Goal: Book appointment/travel/reservation

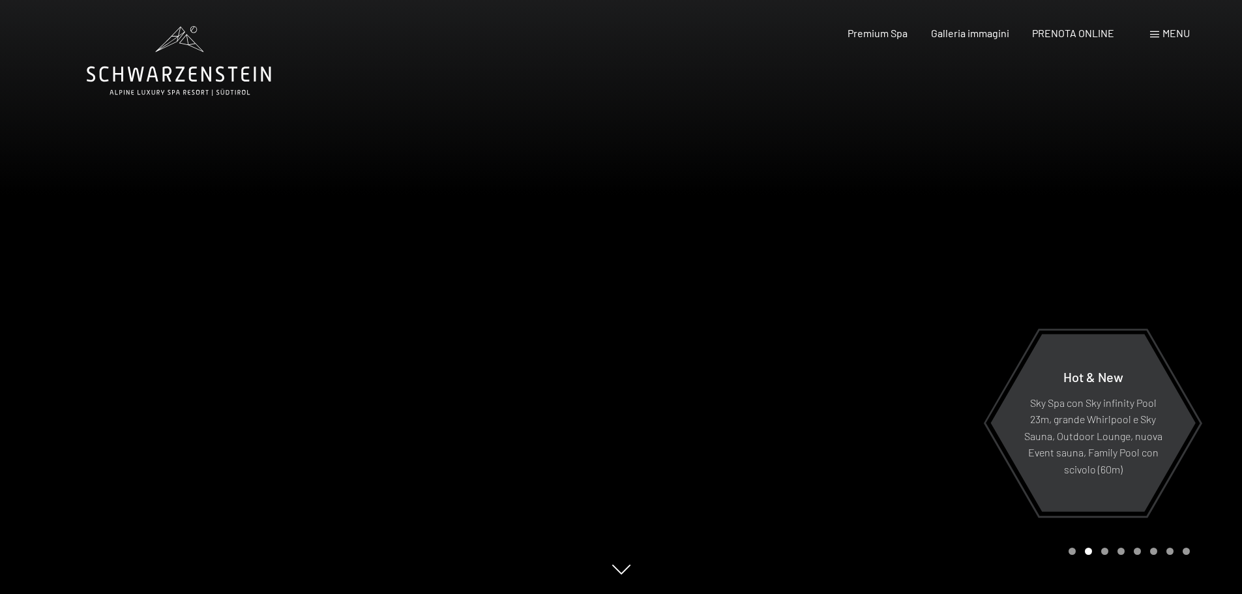
click at [1166, 36] on span "Menu" at bounding box center [1175, 33] width 27 height 12
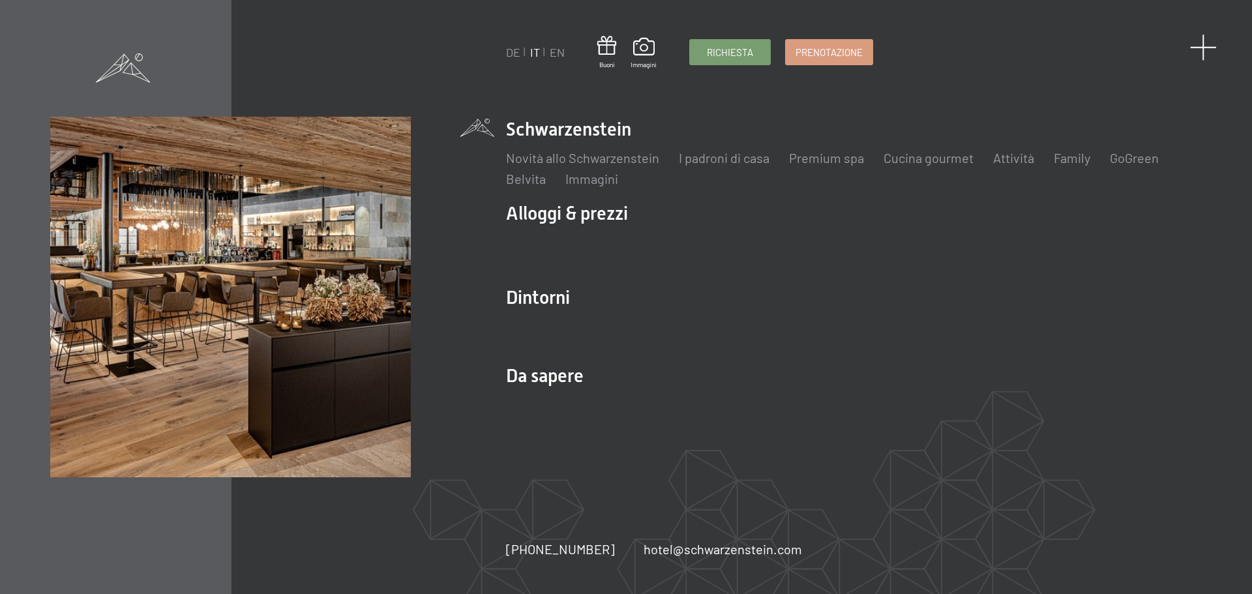
click at [1210, 46] on span at bounding box center [1203, 47] width 27 height 27
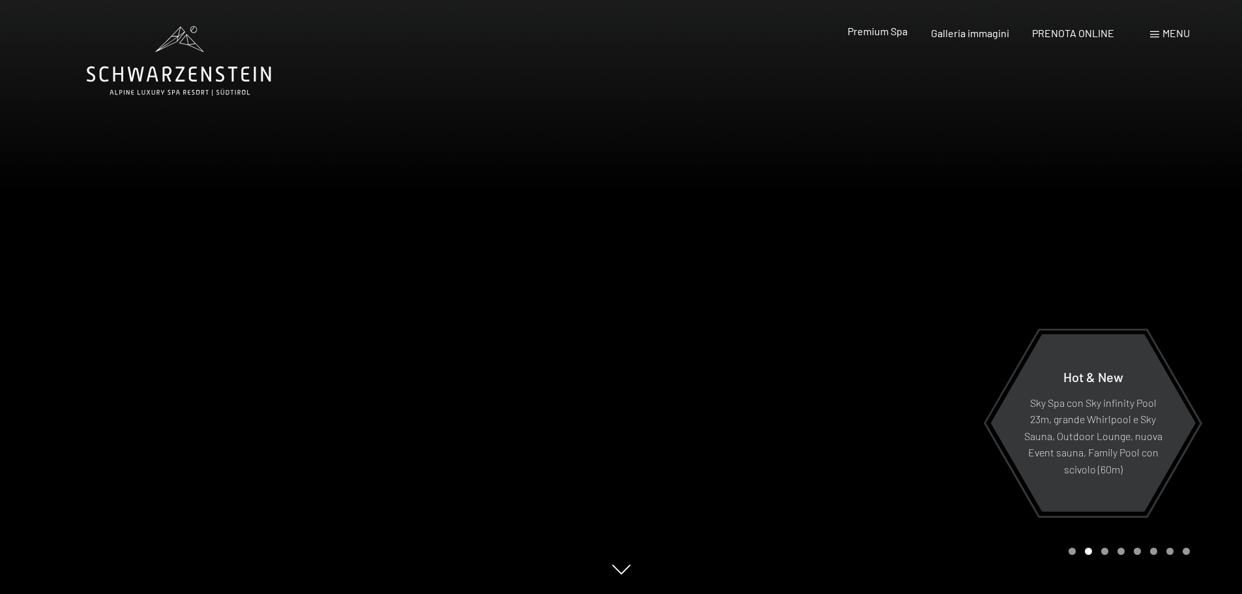
click at [887, 37] on div "Premium Spa" at bounding box center [877, 31] width 60 height 14
drag, startPoint x: 885, startPoint y: 37, endPoint x: 882, endPoint y: 31, distance: 7.3
click at [885, 37] on div "Premium Spa" at bounding box center [877, 31] width 60 height 14
click at [887, 27] on span "Premium Spa" at bounding box center [877, 31] width 60 height 12
click at [887, 26] on span "Premium Spa" at bounding box center [877, 31] width 60 height 12
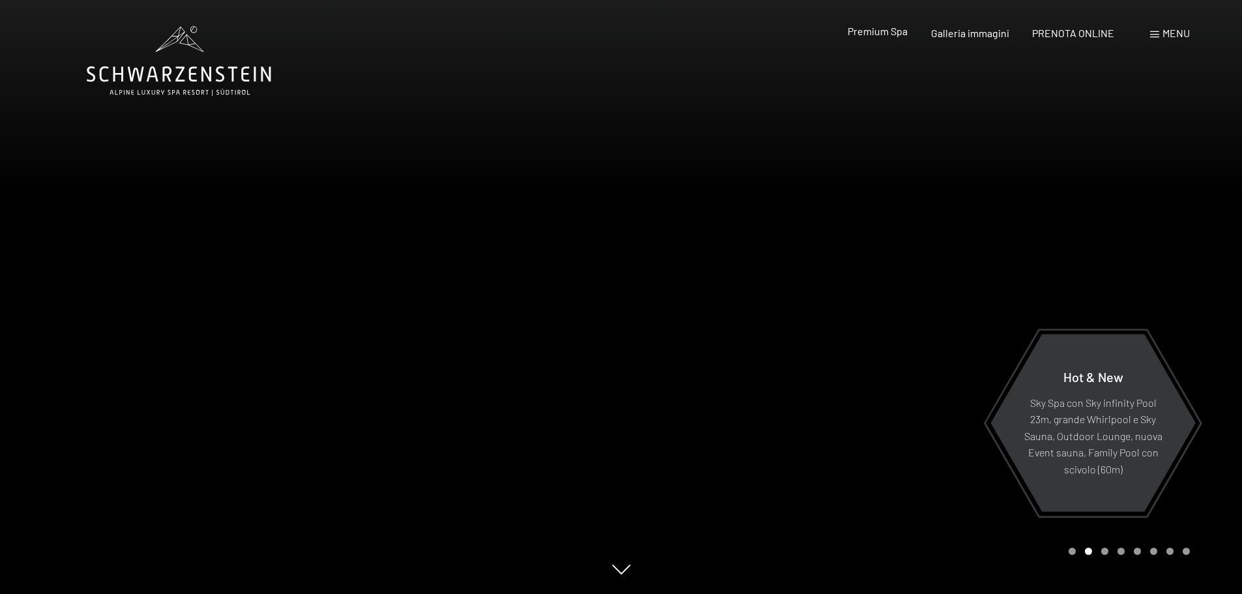
click at [887, 26] on span "Premium Spa" at bounding box center [877, 31] width 60 height 12
click at [1094, 449] on p "Sky Spa con Sky infinity Pool 23m, grande Whirlpool e Sky Sauna, Outdoor Lounge…" at bounding box center [1092, 435] width 141 height 83
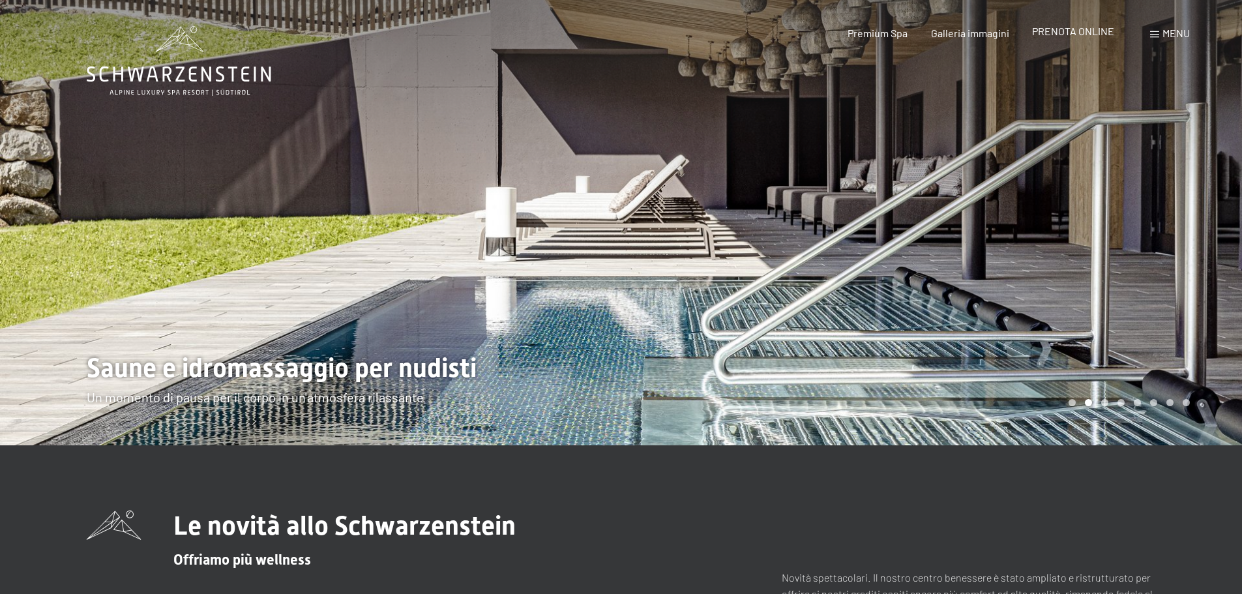
click at [1078, 31] on span "PRENOTA ONLINE" at bounding box center [1073, 31] width 82 height 12
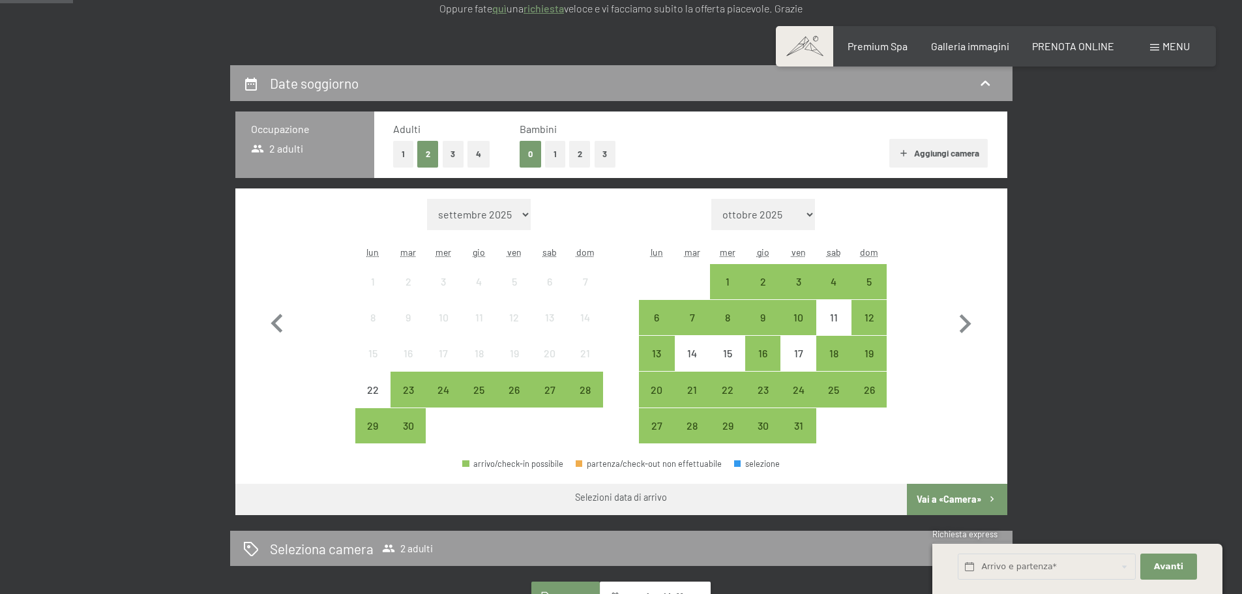
scroll to position [261, 0]
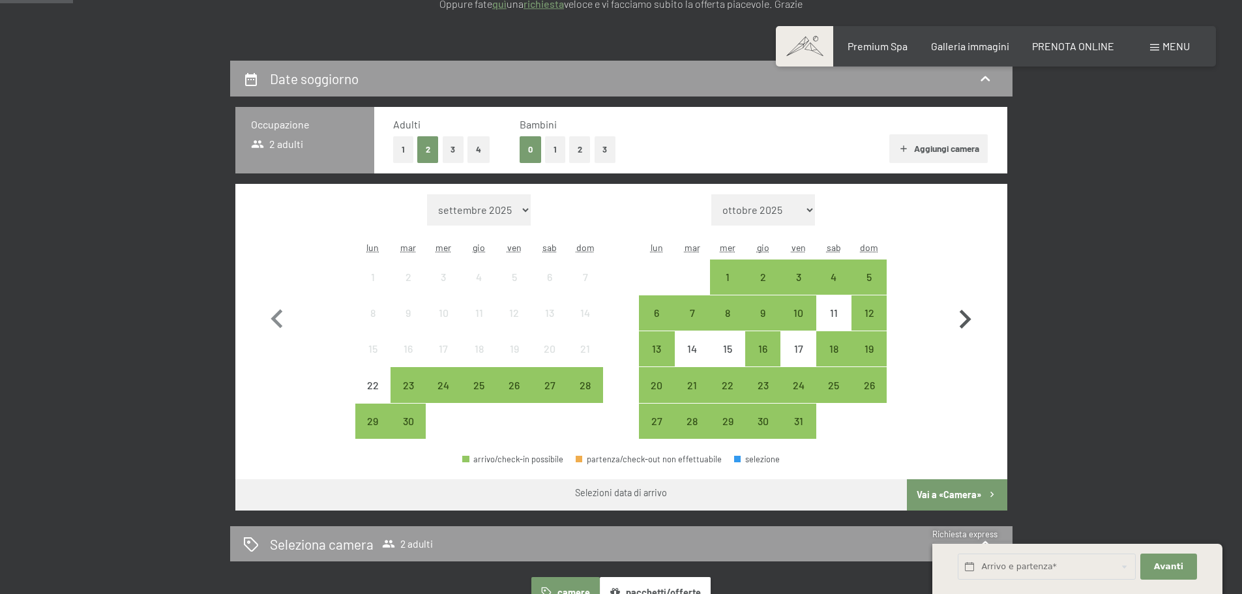
click at [974, 309] on icon "button" at bounding box center [965, 320] width 38 height 38
select select "[DATE]"
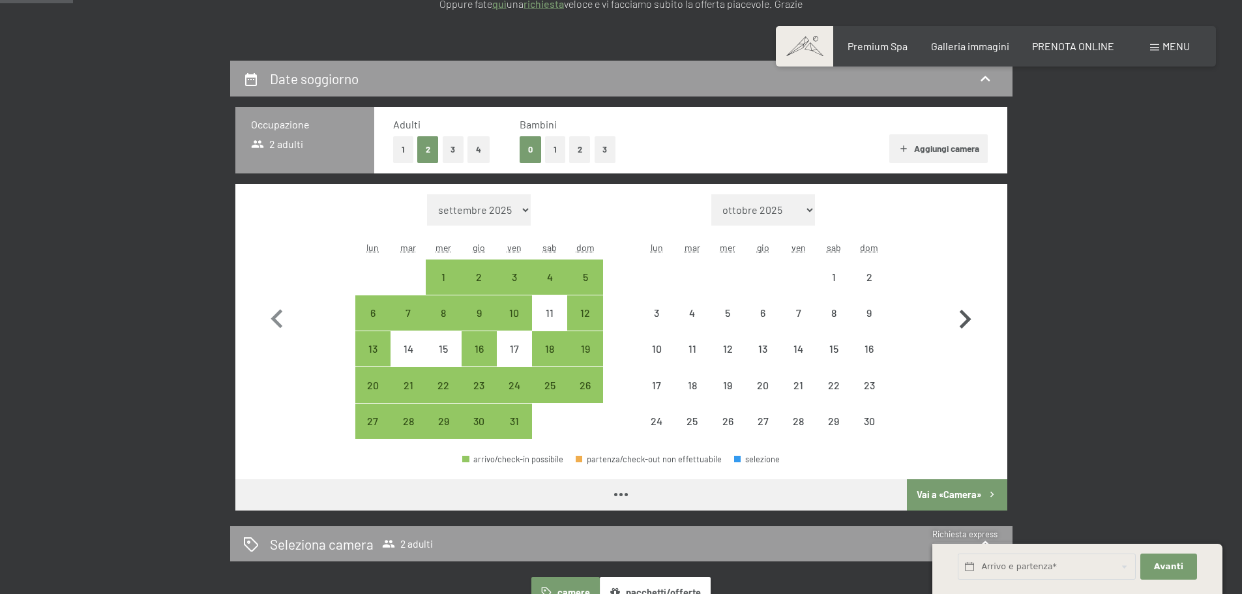
select select "[DATE]"
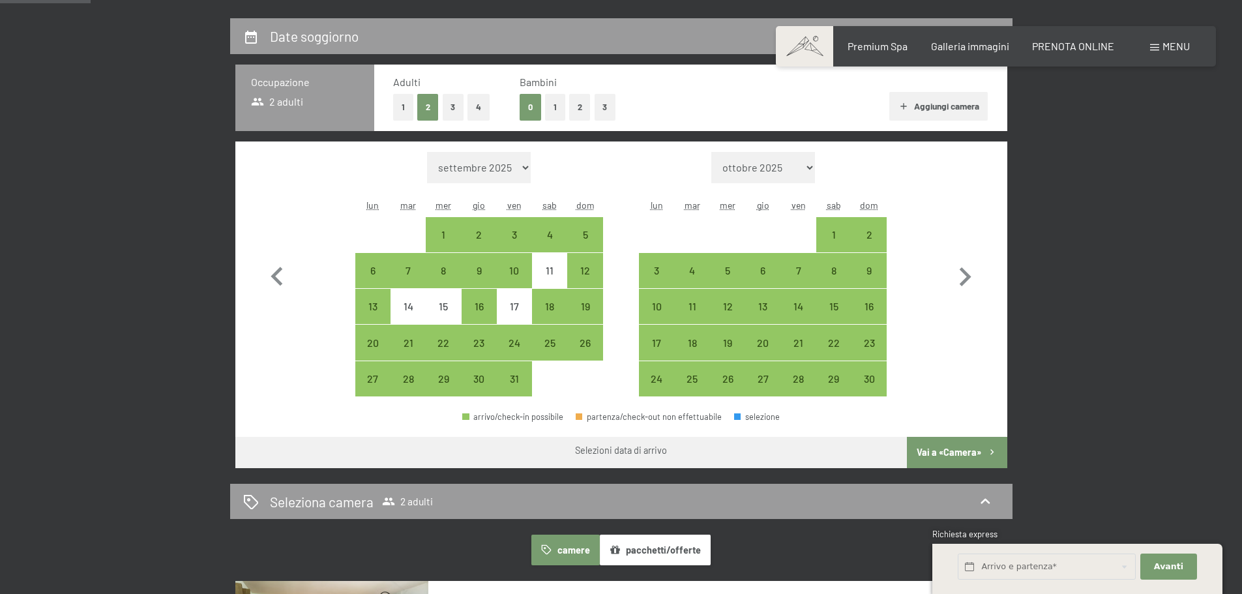
scroll to position [326, 0]
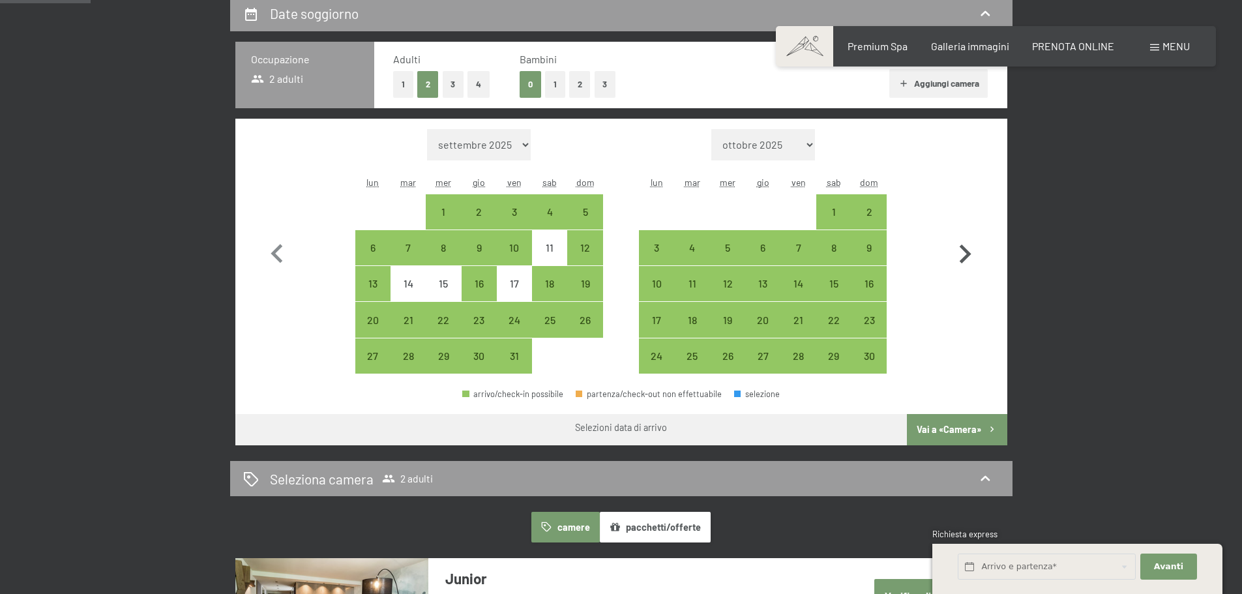
click at [963, 247] on icon "button" at bounding box center [966, 253] width 12 height 19
select select "2025-11-01"
select select "2025-12-01"
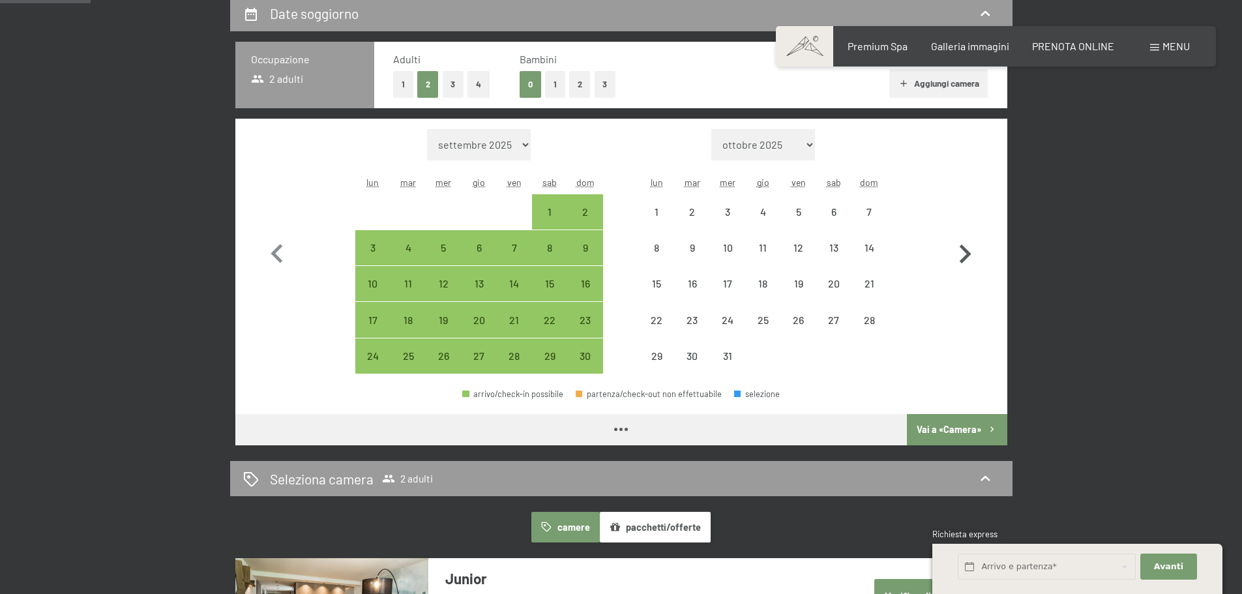
select select "2025-11-01"
select select "2025-12-01"
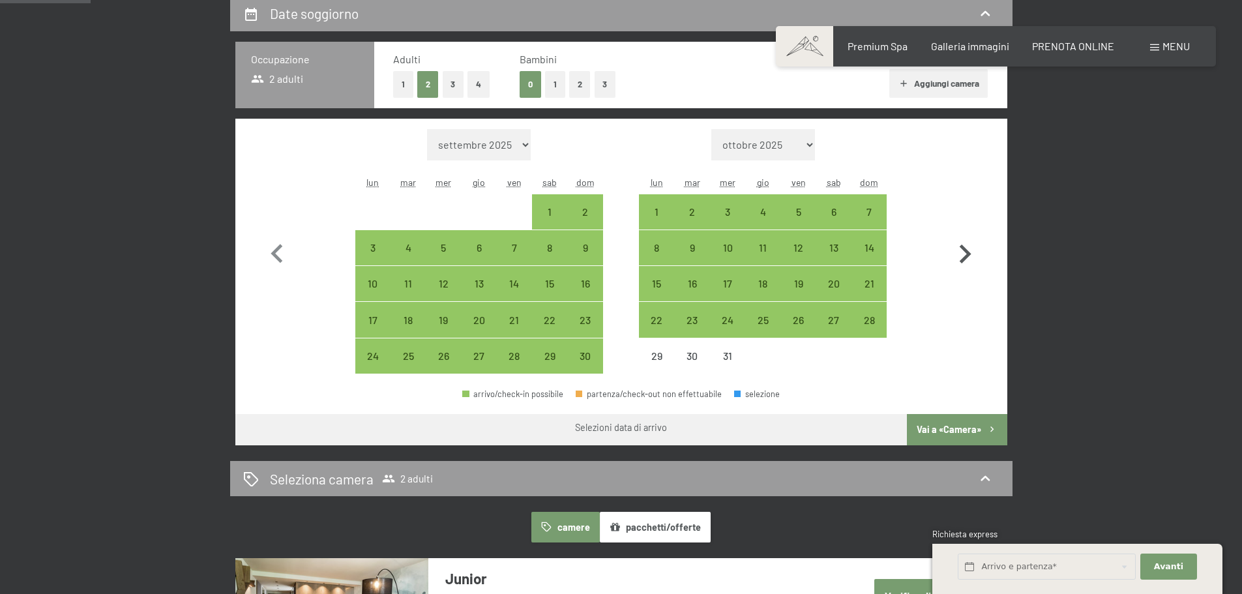
click at [963, 246] on icon "button" at bounding box center [965, 254] width 38 height 38
select select "2025-12-01"
select select "2026-01-01"
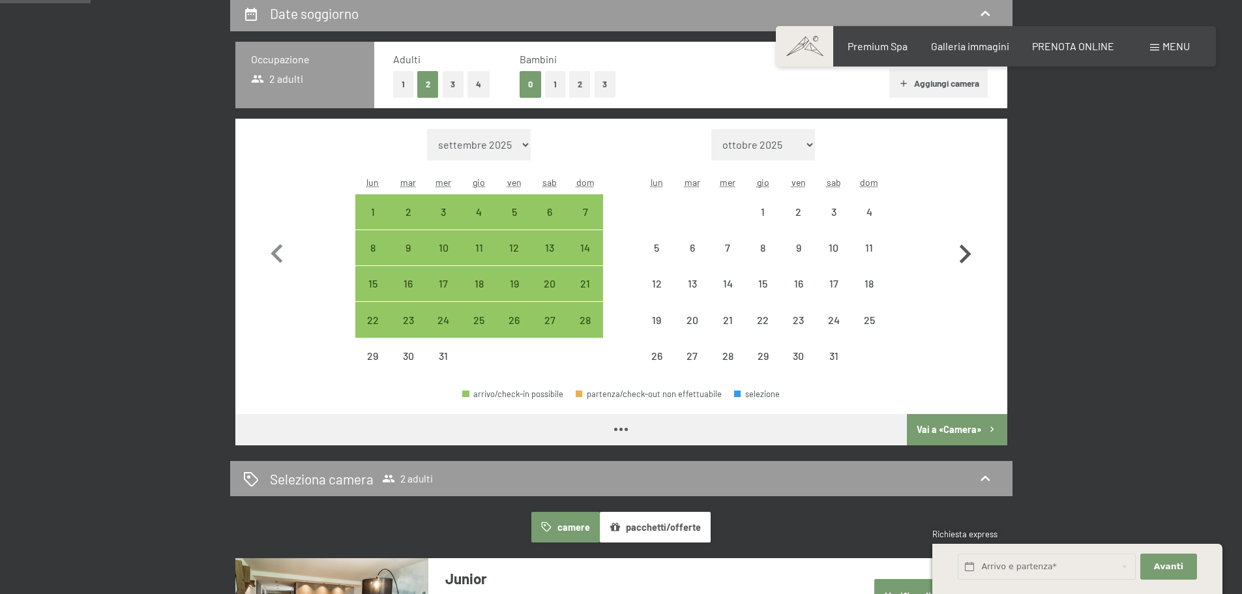
select select "2025-12-01"
select select "2026-01-01"
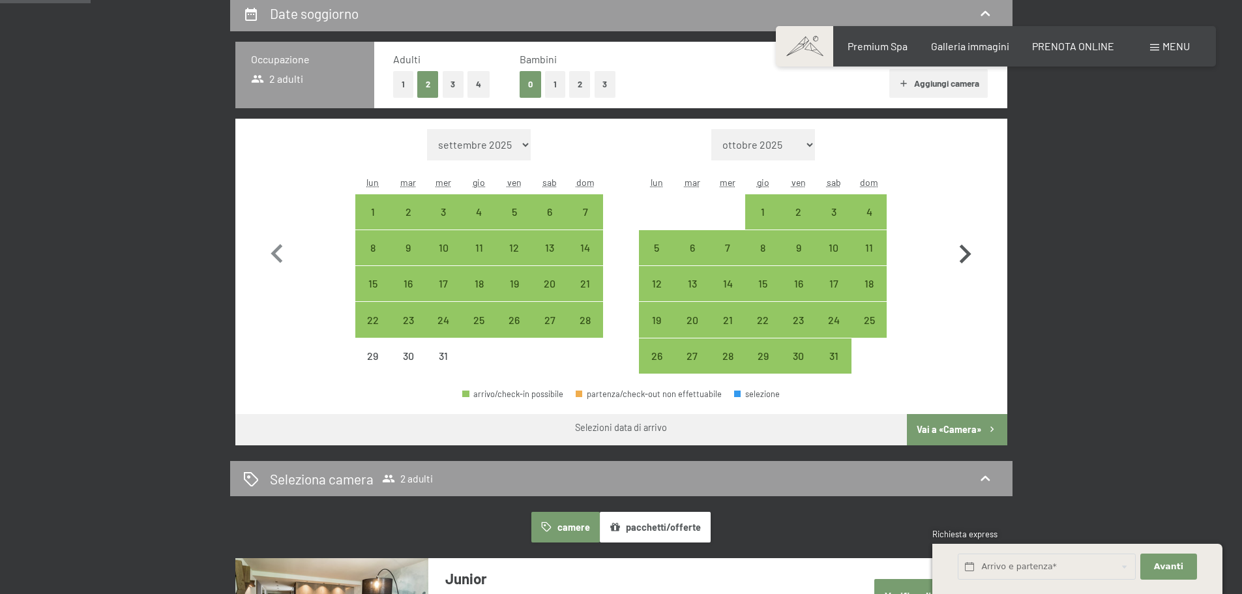
click at [963, 246] on icon "button" at bounding box center [965, 254] width 38 height 38
select select "2026-01-01"
select select "2026-02-01"
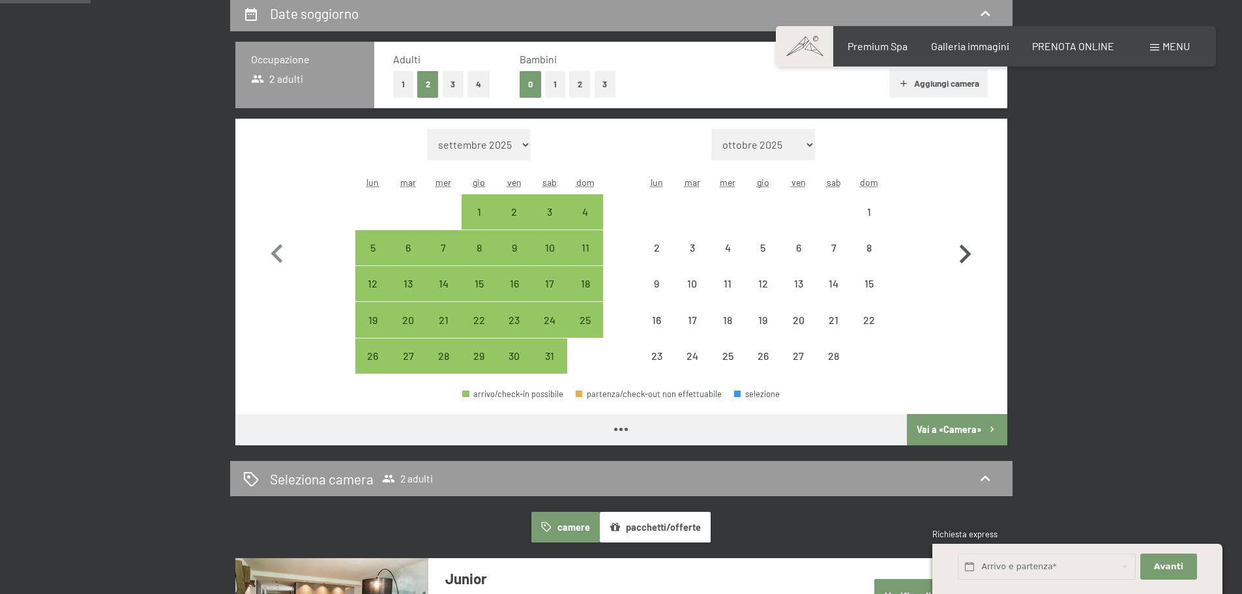
select select "2026-01-01"
select select "2026-02-01"
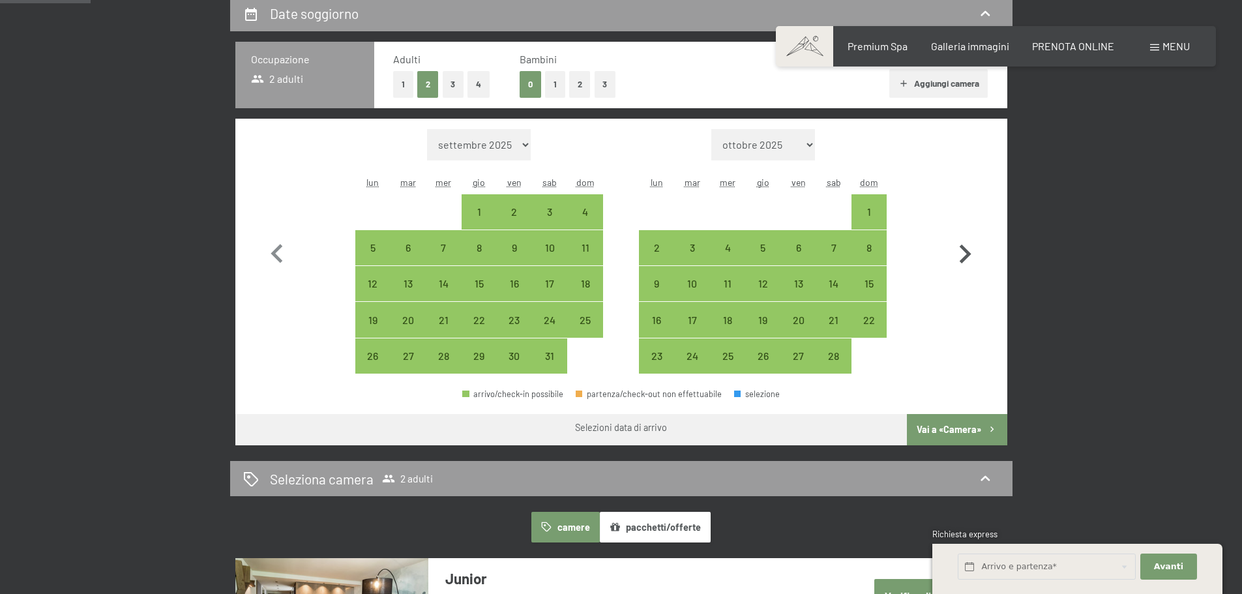
click at [963, 246] on icon "button" at bounding box center [965, 254] width 38 height 38
select select "2026-02-01"
select select "2026-03-01"
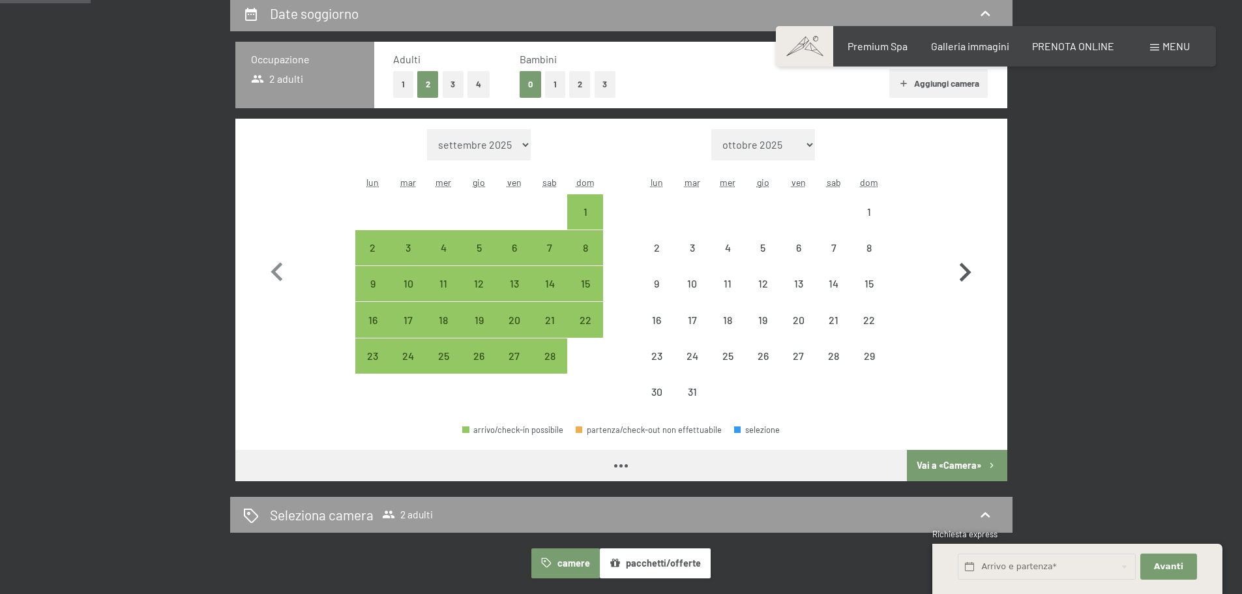
select select "2026-02-01"
select select "2026-03-01"
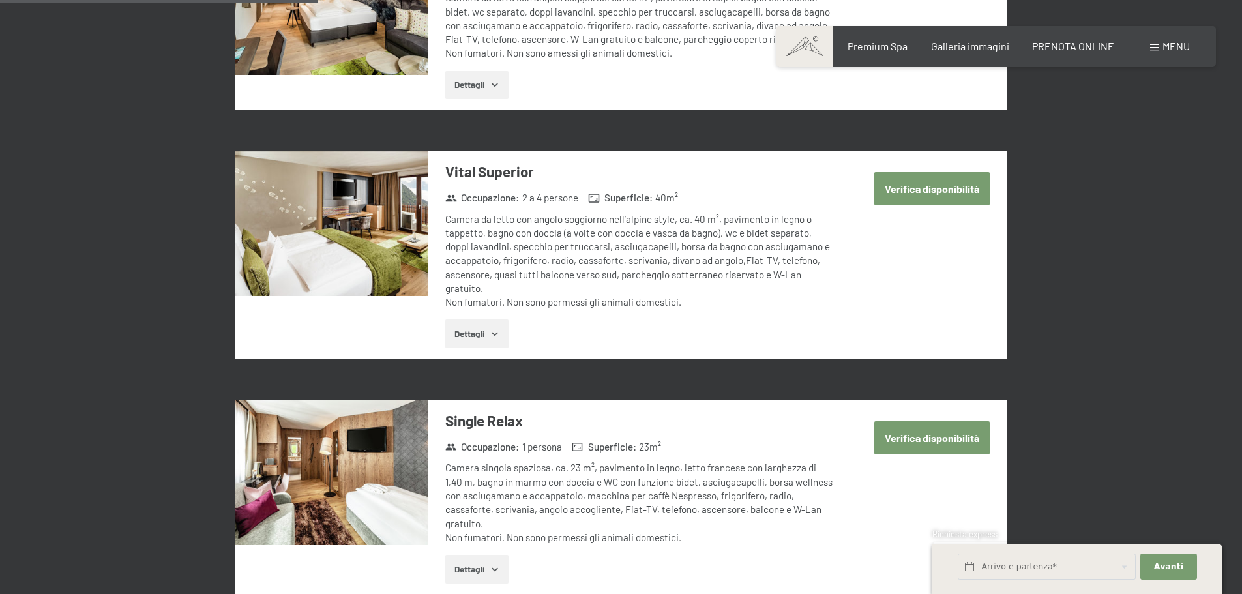
scroll to position [1173, 0]
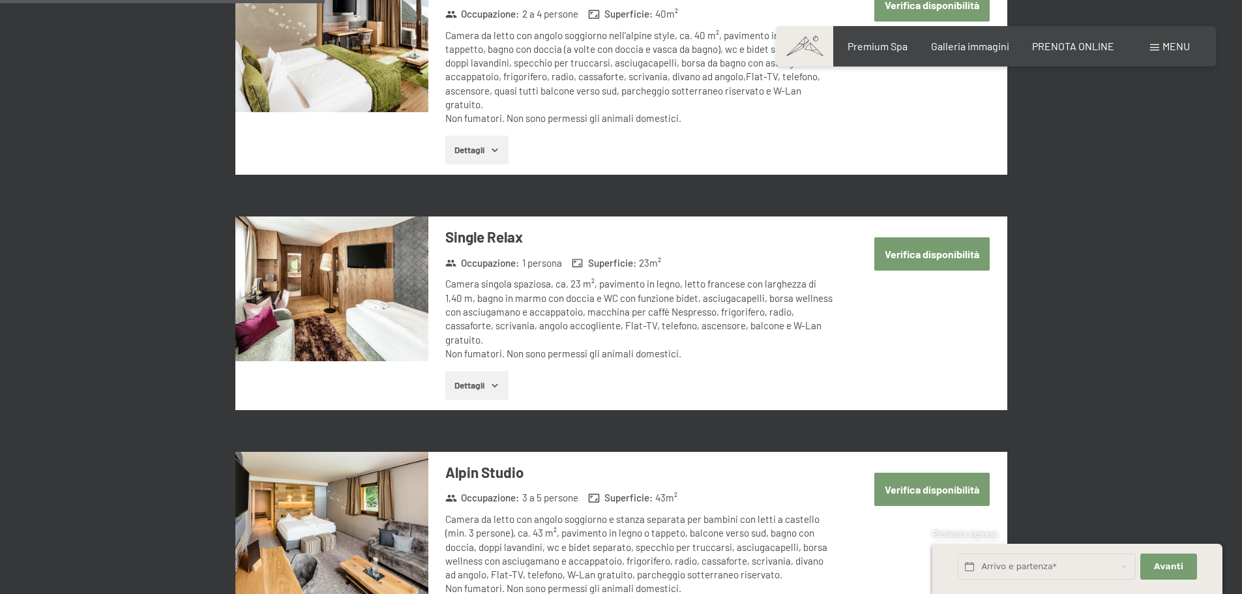
click at [474, 376] on button "Dettagli" at bounding box center [476, 385] width 63 height 29
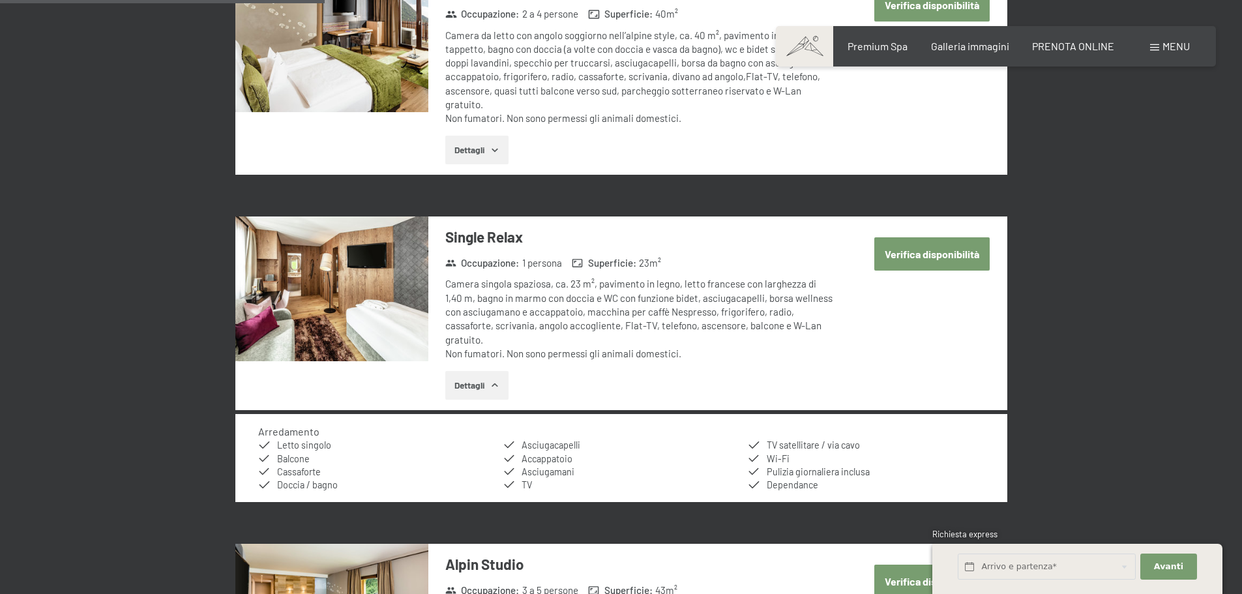
click at [380, 322] on img at bounding box center [331, 288] width 193 height 145
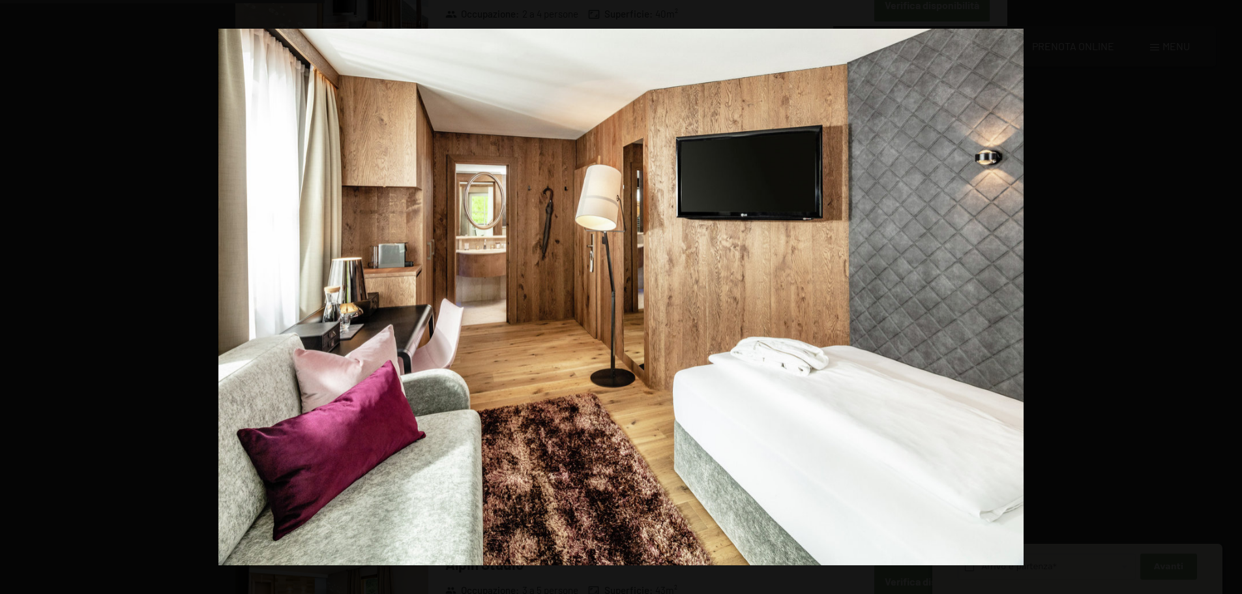
click at [1226, 300] on button "button" at bounding box center [1219, 297] width 46 height 65
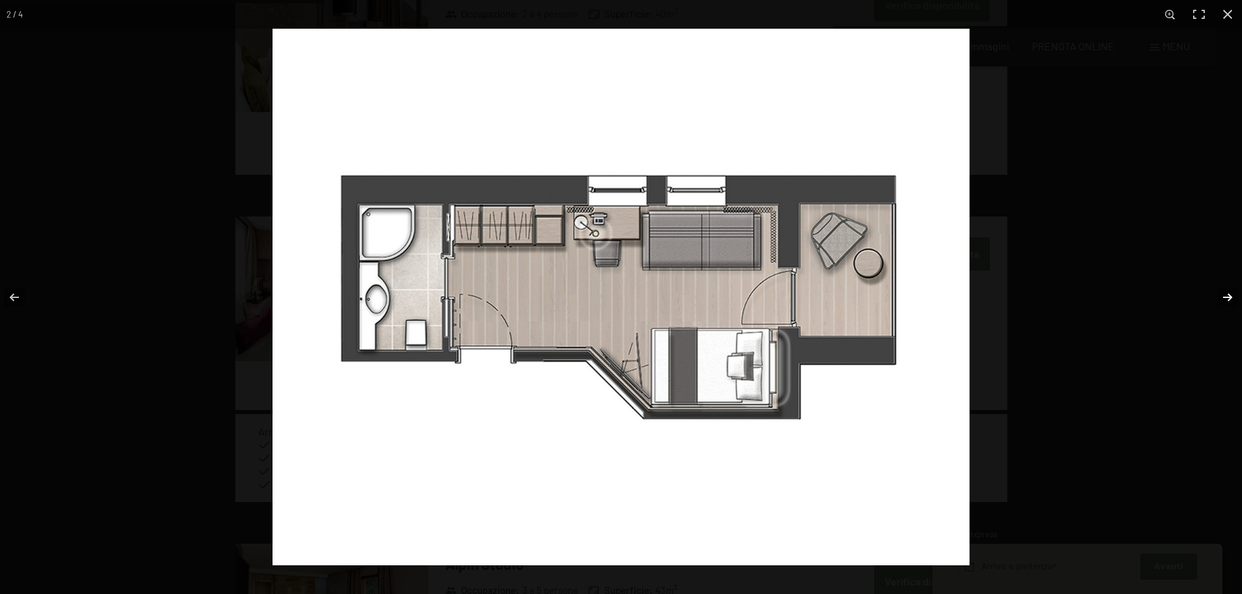
click at [1226, 299] on button "button" at bounding box center [1219, 297] width 46 height 65
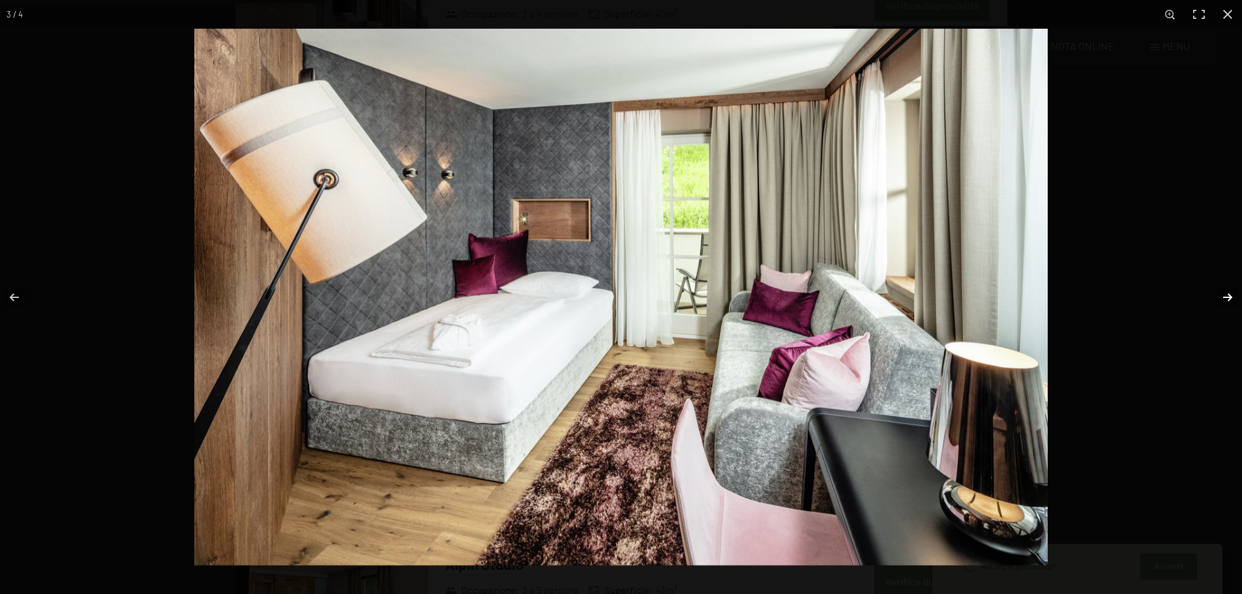
click at [1226, 299] on button "button" at bounding box center [1219, 297] width 46 height 65
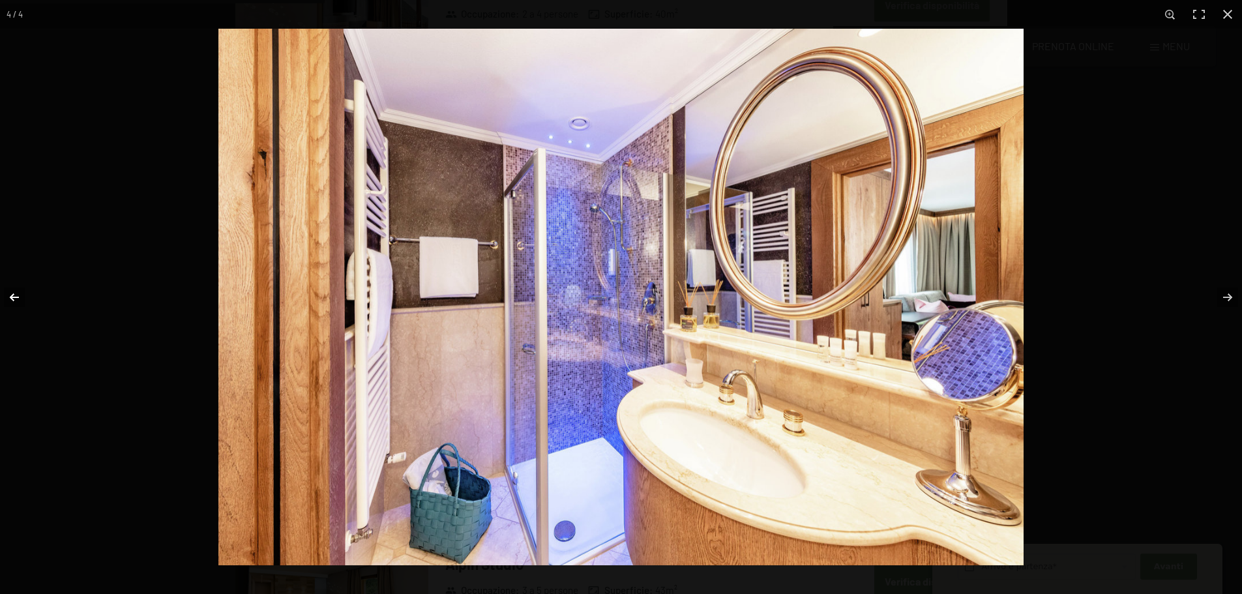
click at [18, 295] on button "button" at bounding box center [23, 297] width 46 height 65
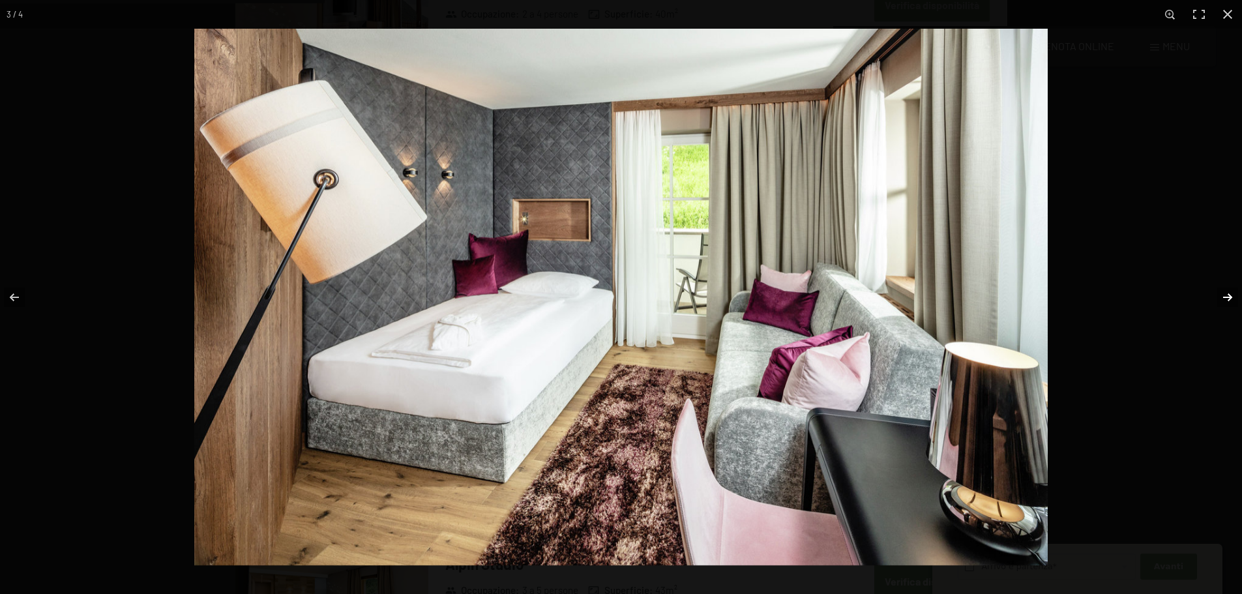
click at [1235, 301] on button "button" at bounding box center [1219, 297] width 46 height 65
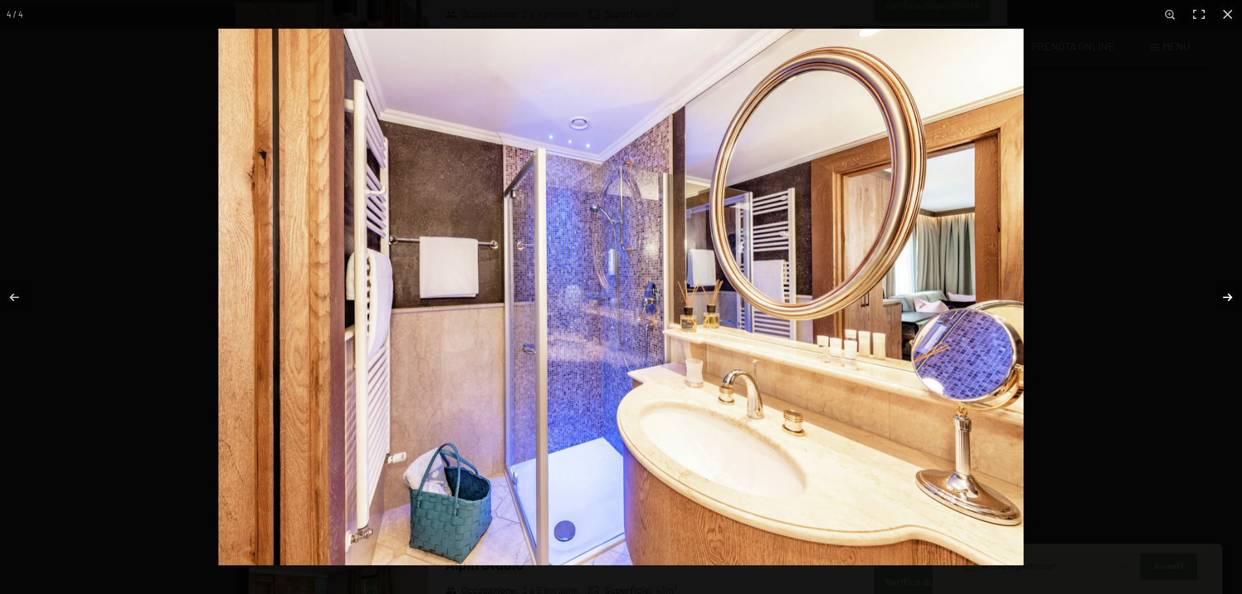
click at [1235, 299] on button "button" at bounding box center [1219, 297] width 46 height 65
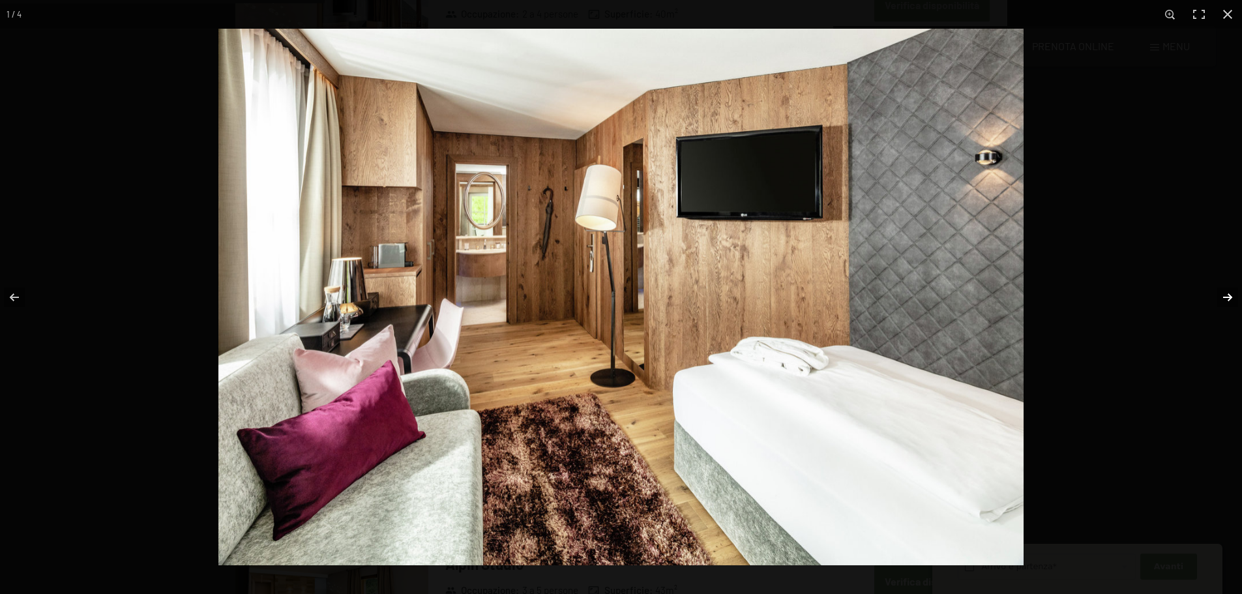
click at [1232, 288] on button "button" at bounding box center [1219, 297] width 46 height 65
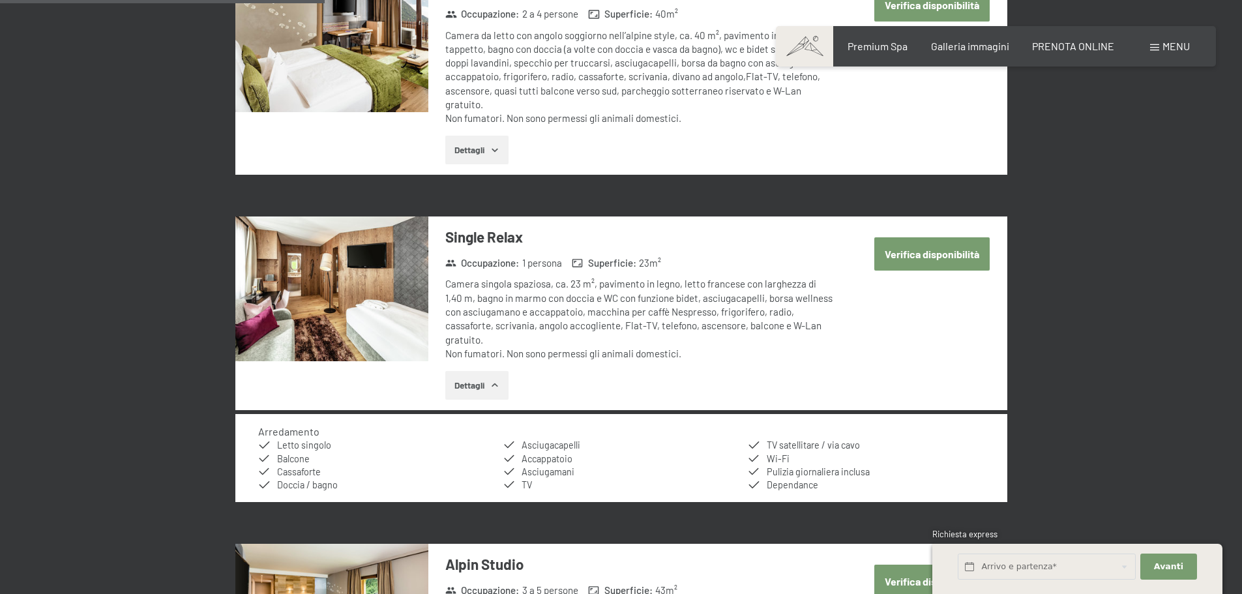
click at [0, 0] on button "button" at bounding box center [0, 0] width 0 height 0
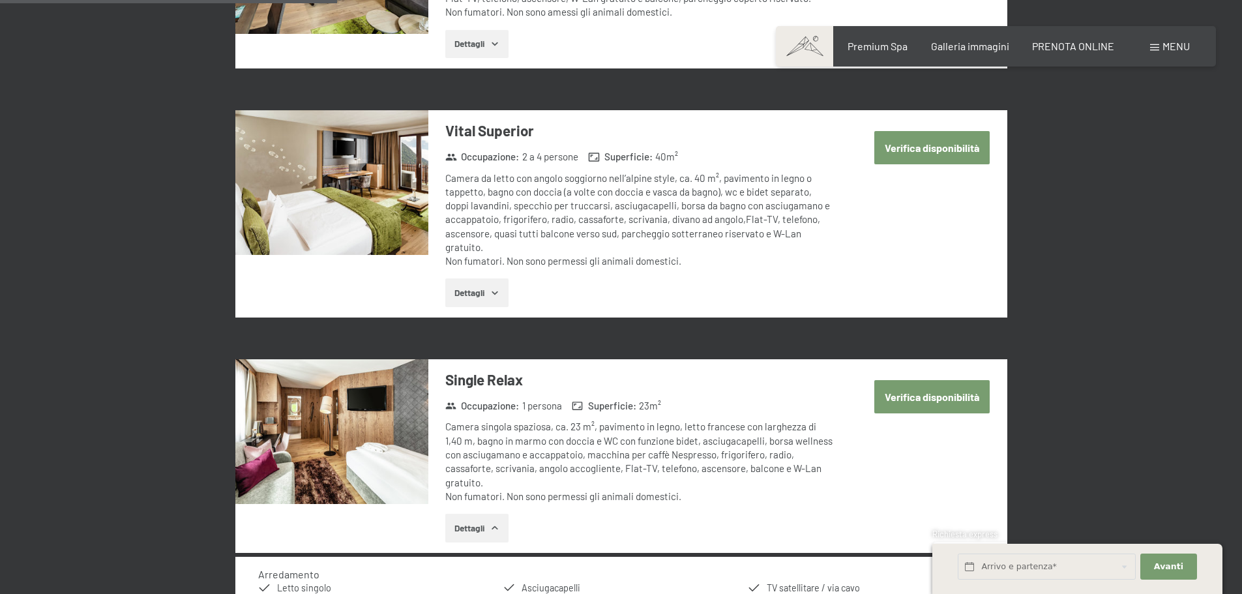
scroll to position [857, 0]
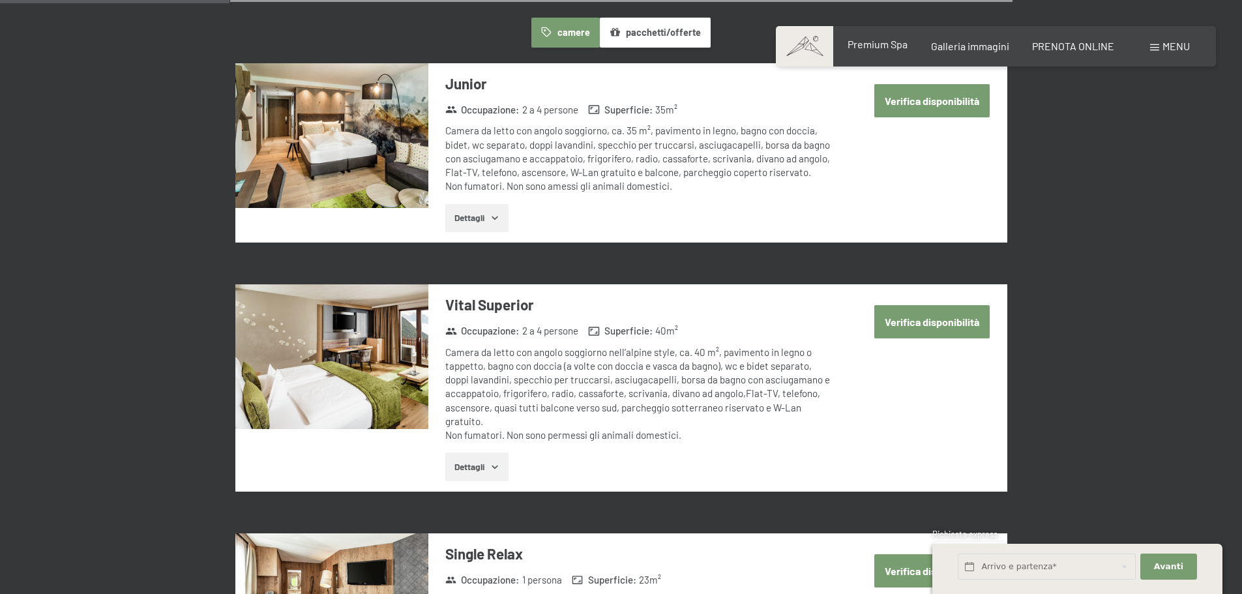
click at [867, 44] on span "Premium Spa" at bounding box center [877, 44] width 60 height 12
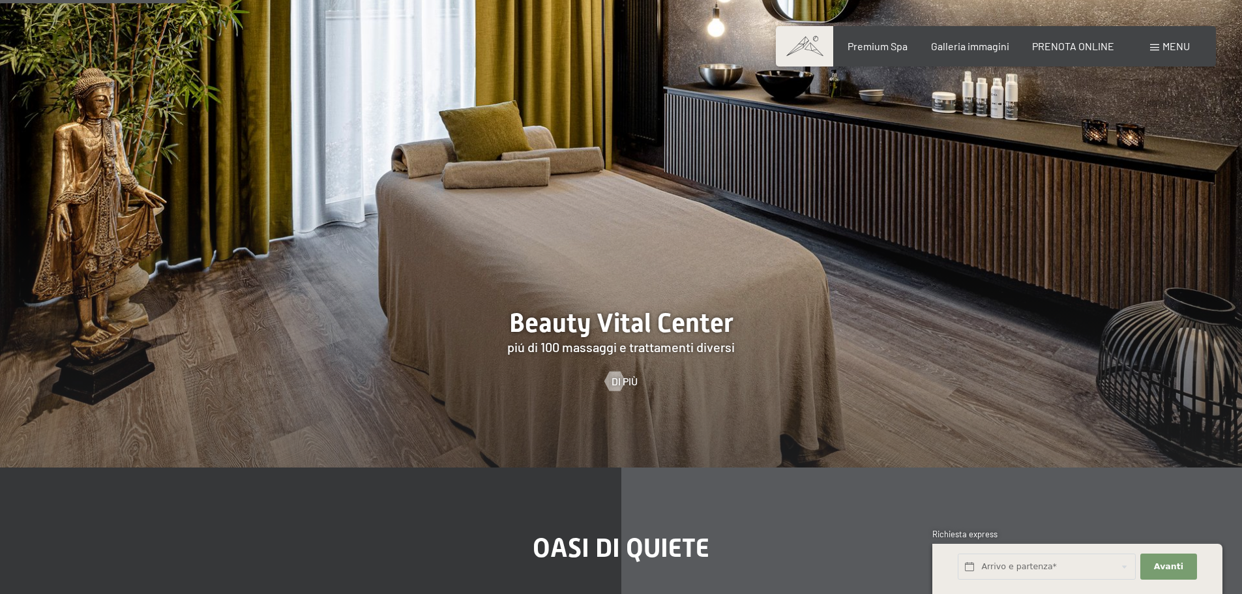
scroll to position [1499, 0]
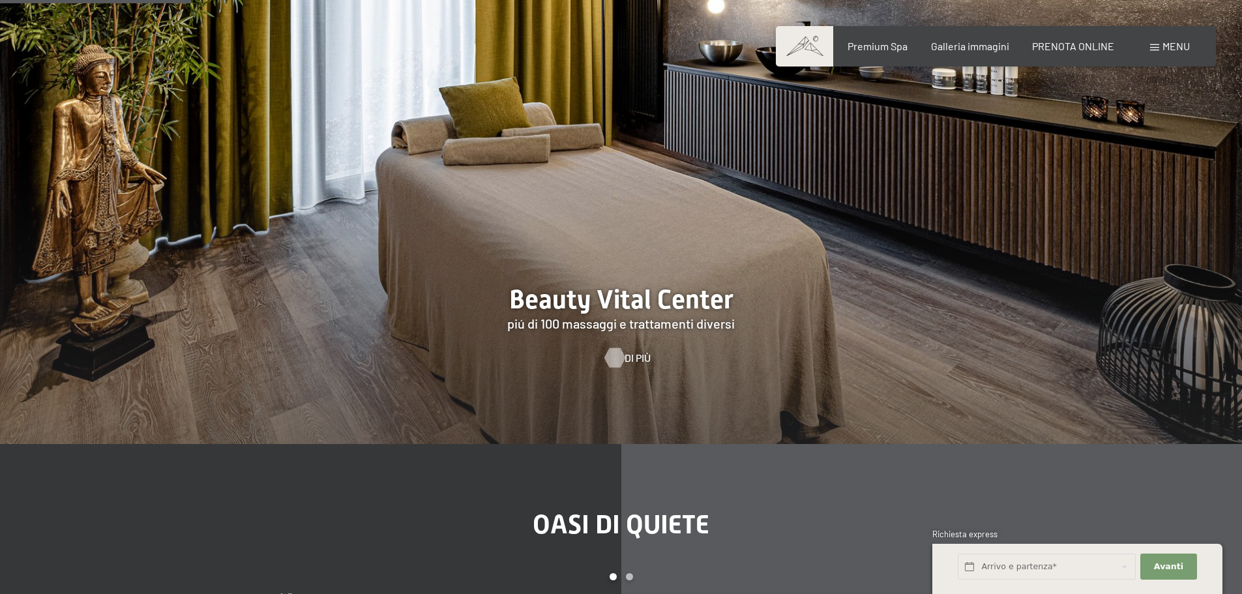
click at [628, 351] on span "Di più" at bounding box center [638, 358] width 26 height 14
click at [619, 348] on div at bounding box center [614, 358] width 11 height 20
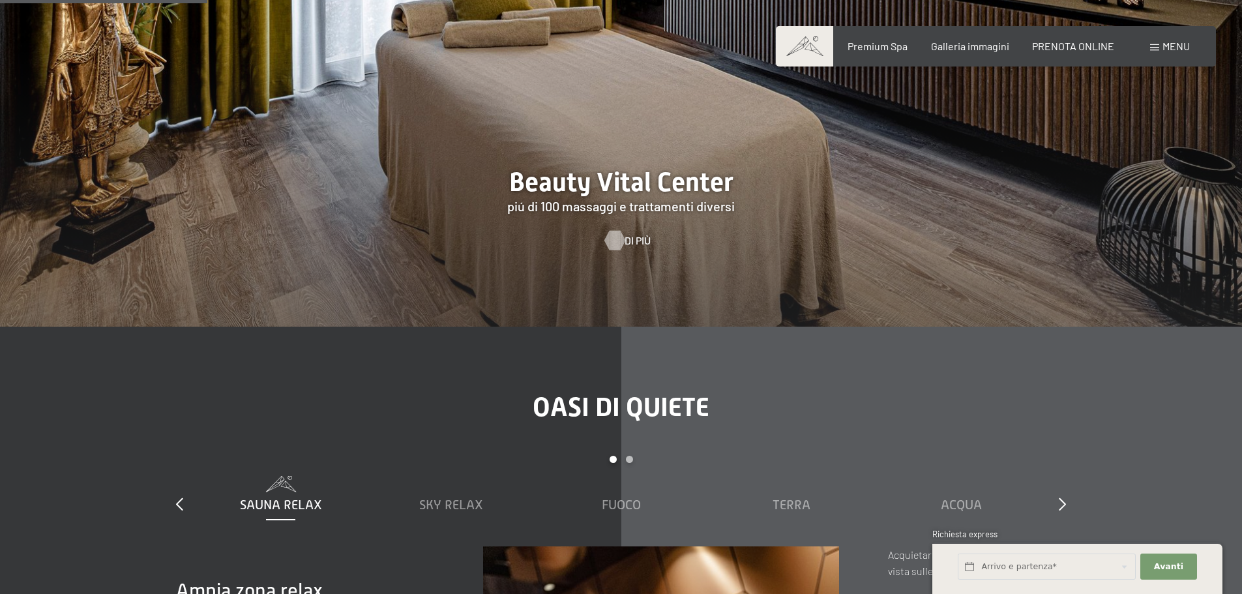
scroll to position [1630, 0]
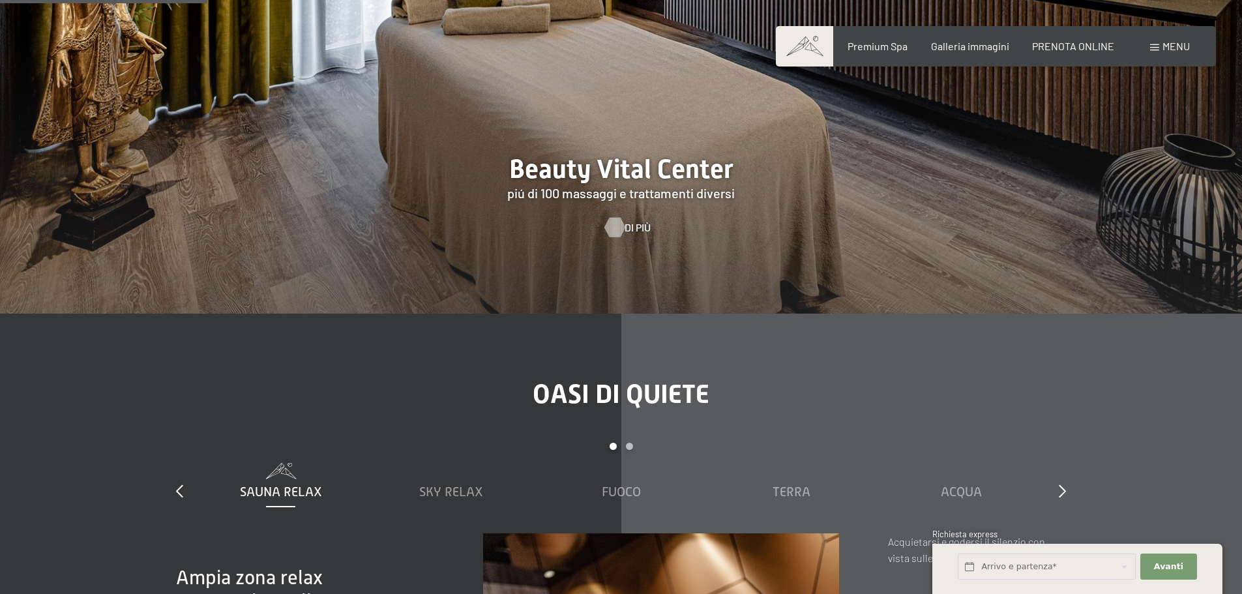
click at [619, 218] on div at bounding box center [614, 228] width 11 height 20
click at [604, 149] on div at bounding box center [621, 48] width 1242 height 532
click at [631, 220] on span "Di più" at bounding box center [638, 227] width 26 height 14
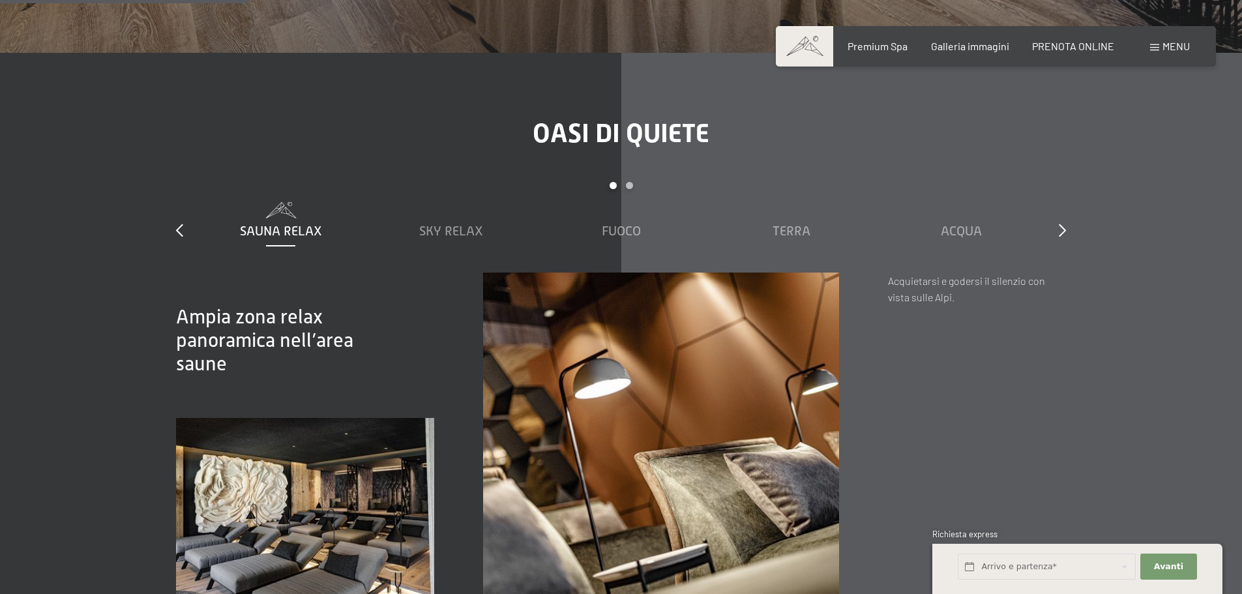
scroll to position [2151, 0]
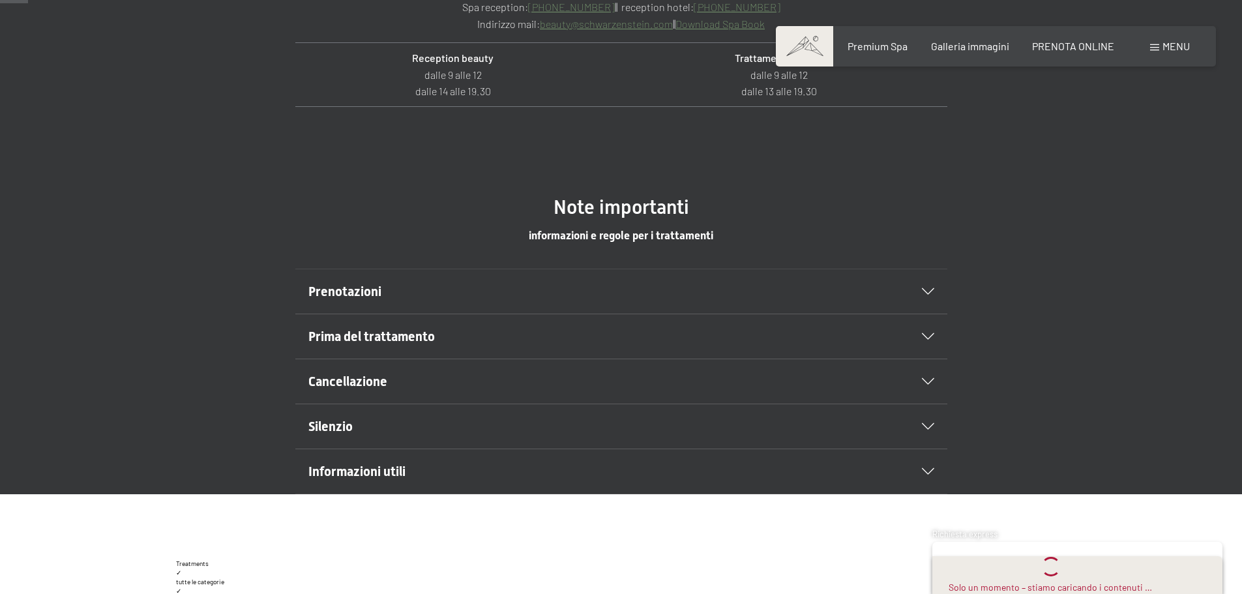
scroll to position [652, 0]
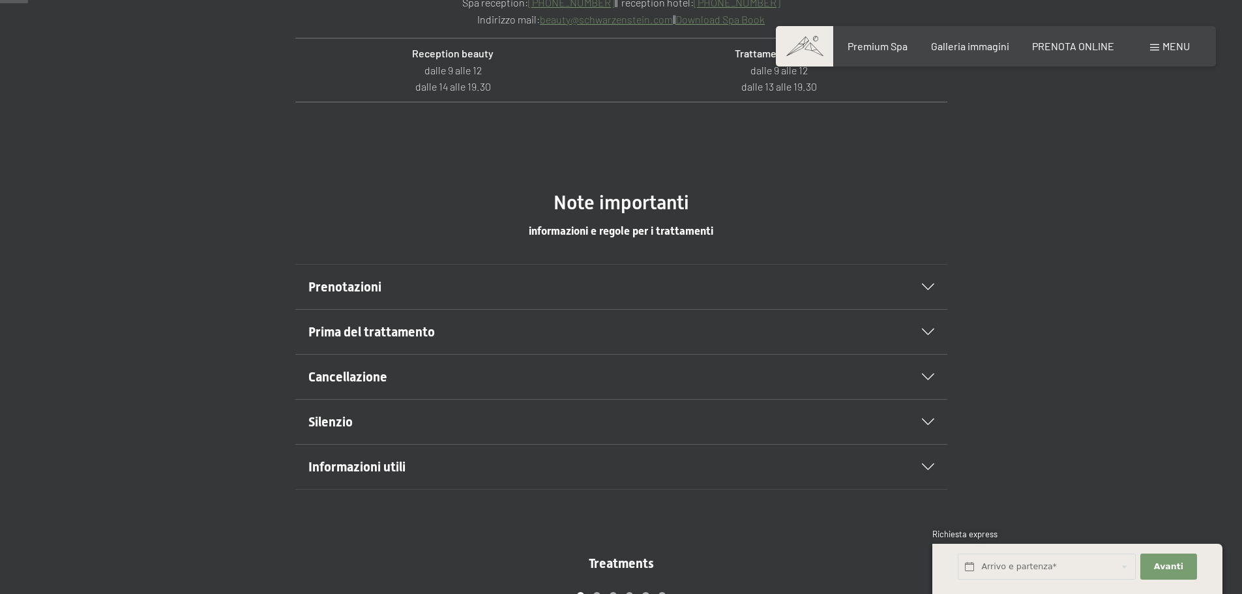
click at [924, 291] on div "Prenotazioni" at bounding box center [621, 287] width 626 height 44
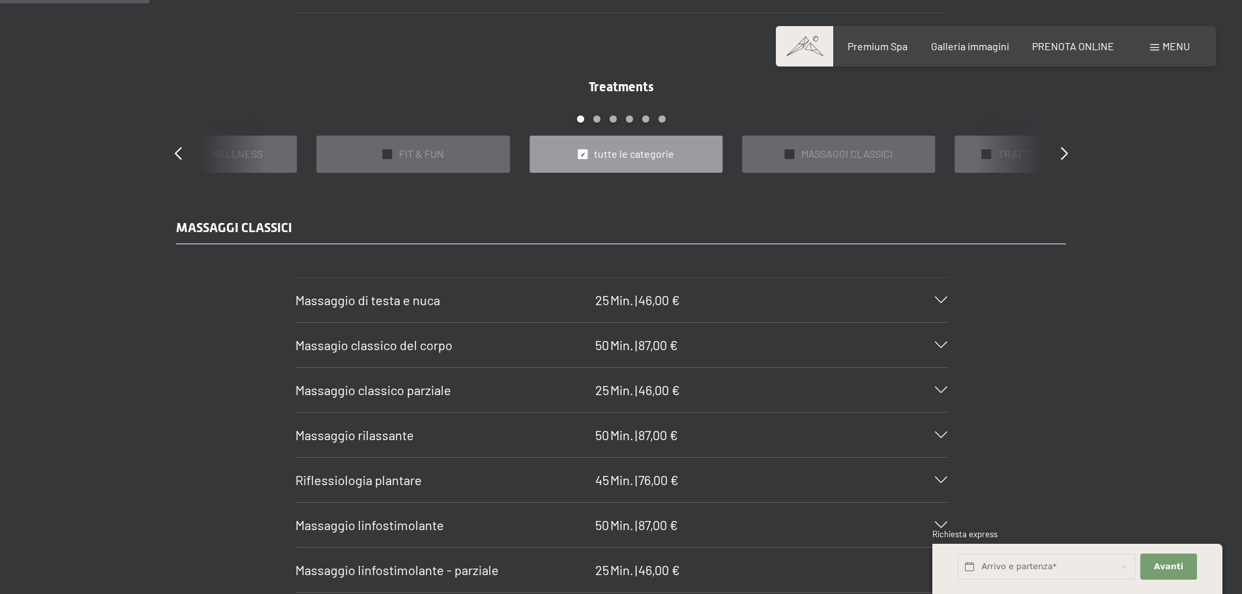
scroll to position [1173, 0]
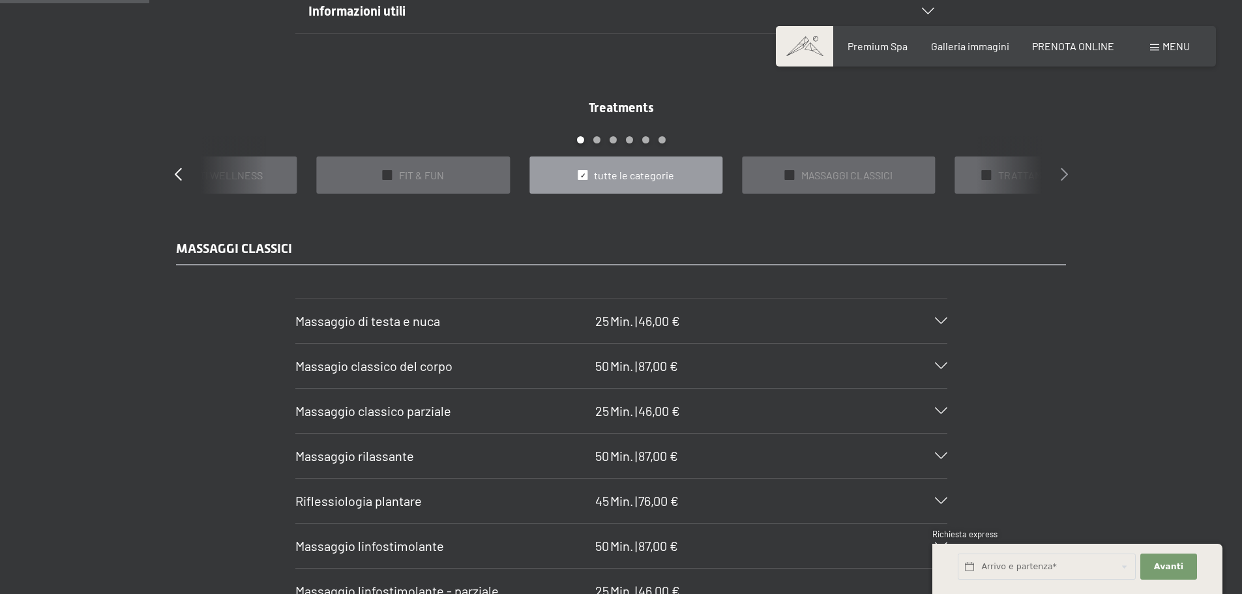
click at [1063, 168] on icon at bounding box center [1064, 174] width 7 height 13
click at [1066, 169] on icon at bounding box center [1064, 174] width 7 height 13
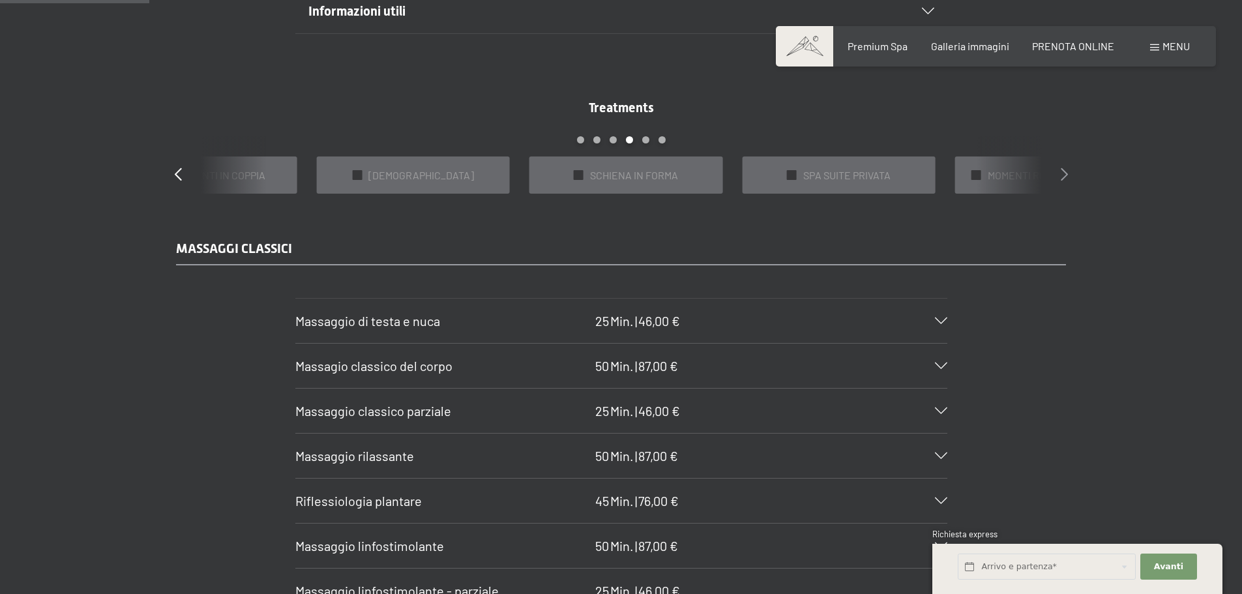
click at [1066, 169] on icon at bounding box center [1064, 174] width 7 height 13
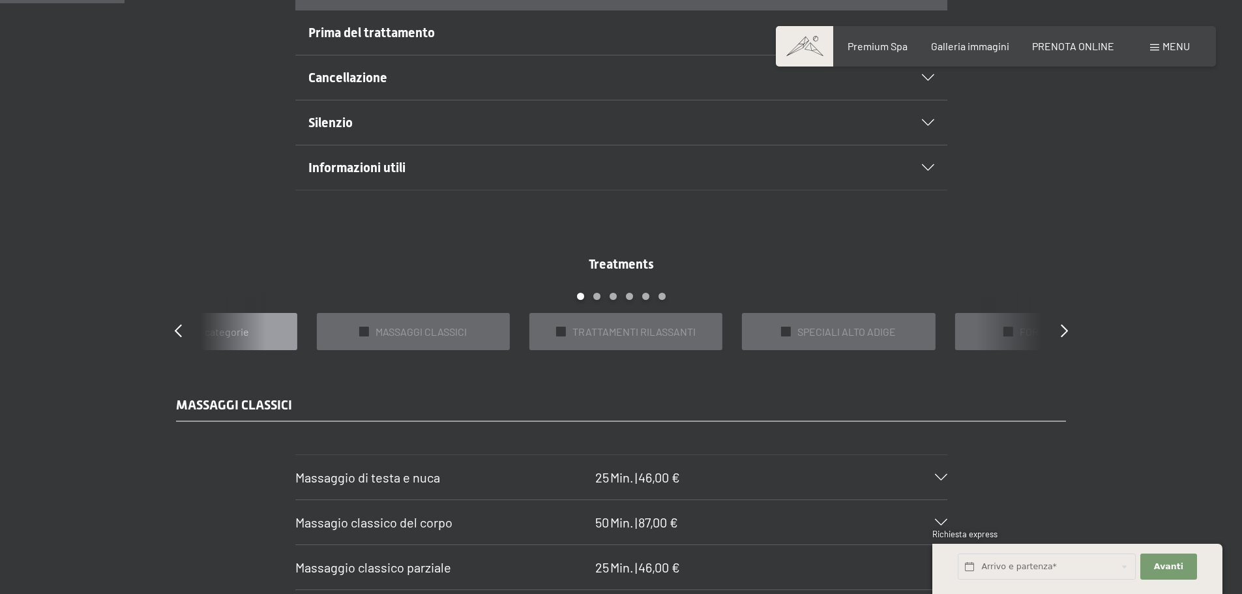
scroll to position [978, 0]
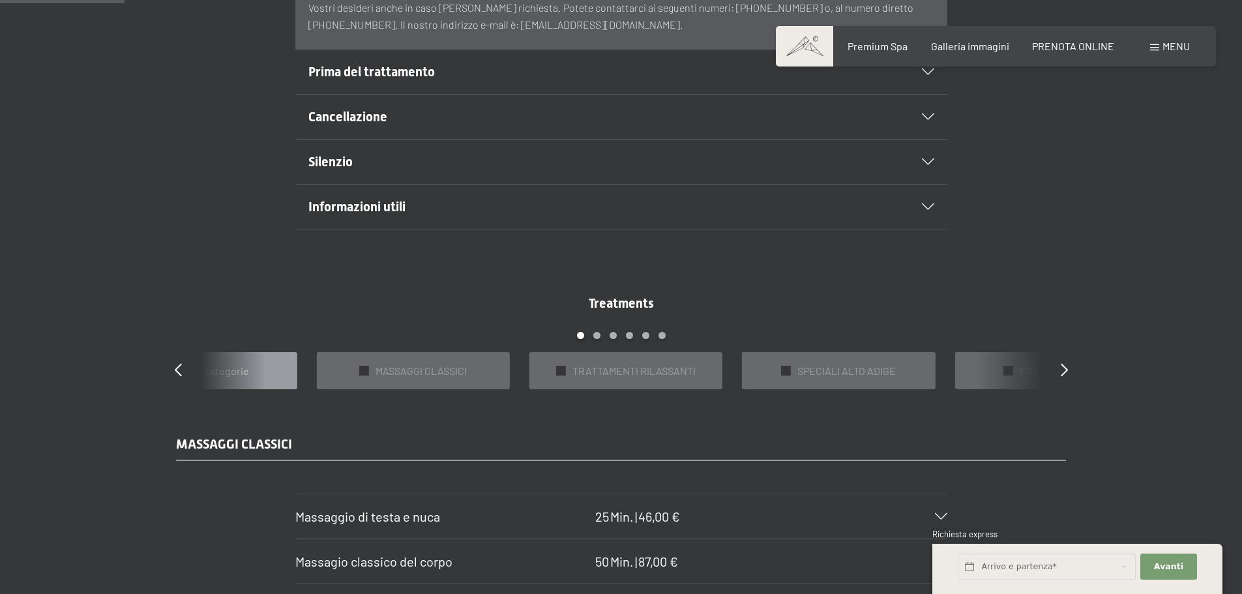
click at [167, 365] on div "Treatments slide 5 to 9 of 22 ✓ BAGNI E IMPACCHI ✓ IN DOLCE ATTESA ✓ PACCHETTI …" at bounding box center [621, 341] width 939 height 95
click at [173, 370] on div "Treatments slide 5 to 9 of 22 ✓ BAGNI E IMPACCHI ✓ IN DOLCE ATTESA ✓ PACCHETTI …" at bounding box center [621, 341] width 939 height 95
click at [180, 364] on icon at bounding box center [178, 369] width 7 height 13
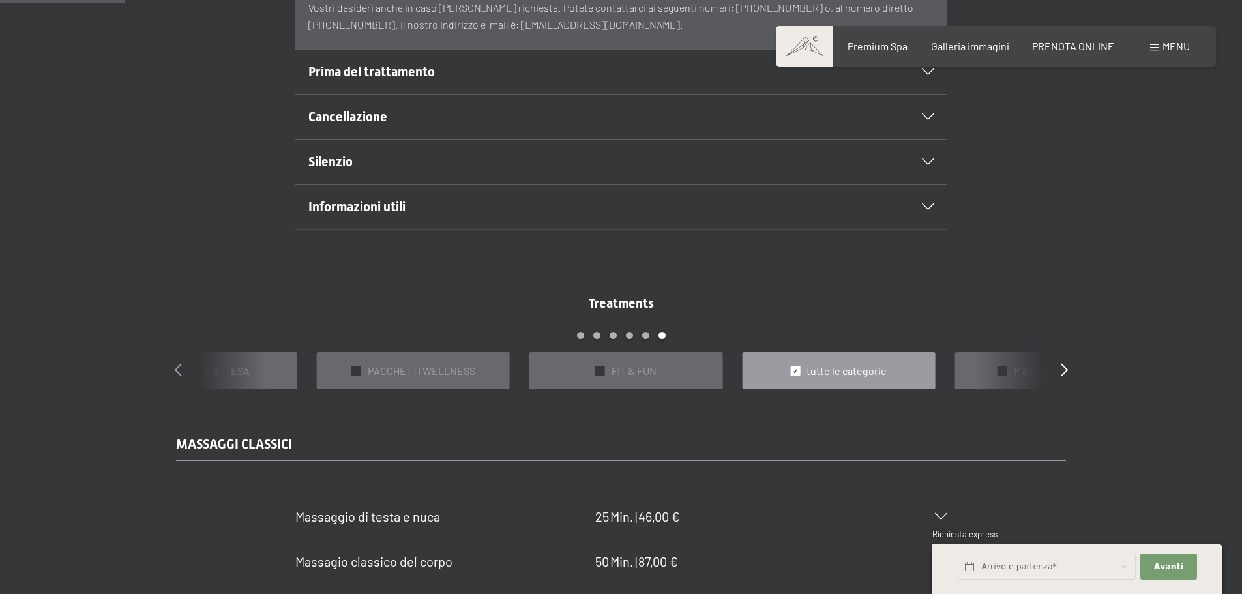
click at [180, 363] on icon at bounding box center [178, 369] width 7 height 13
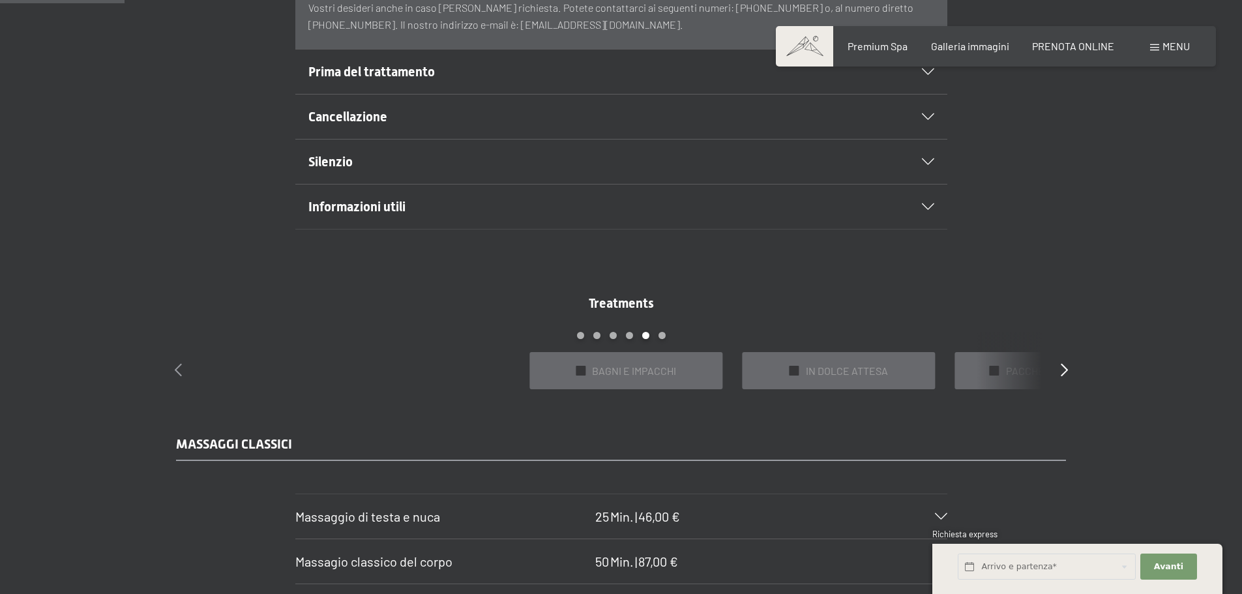
click at [181, 364] on icon at bounding box center [178, 369] width 7 height 13
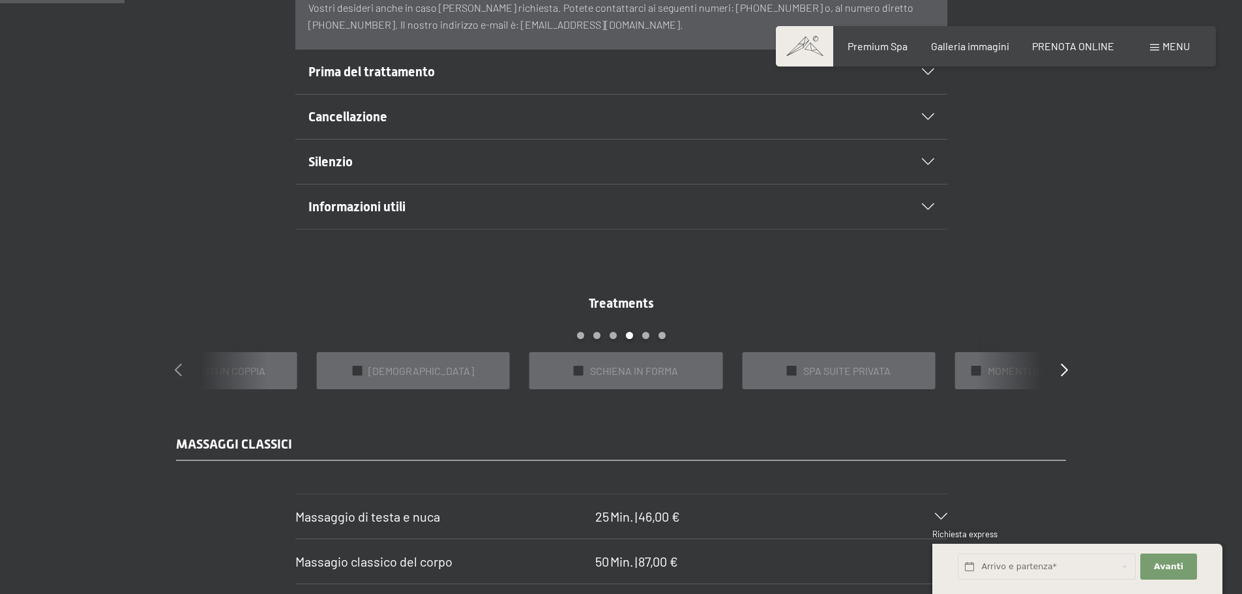
click at [181, 363] on icon at bounding box center [178, 369] width 7 height 13
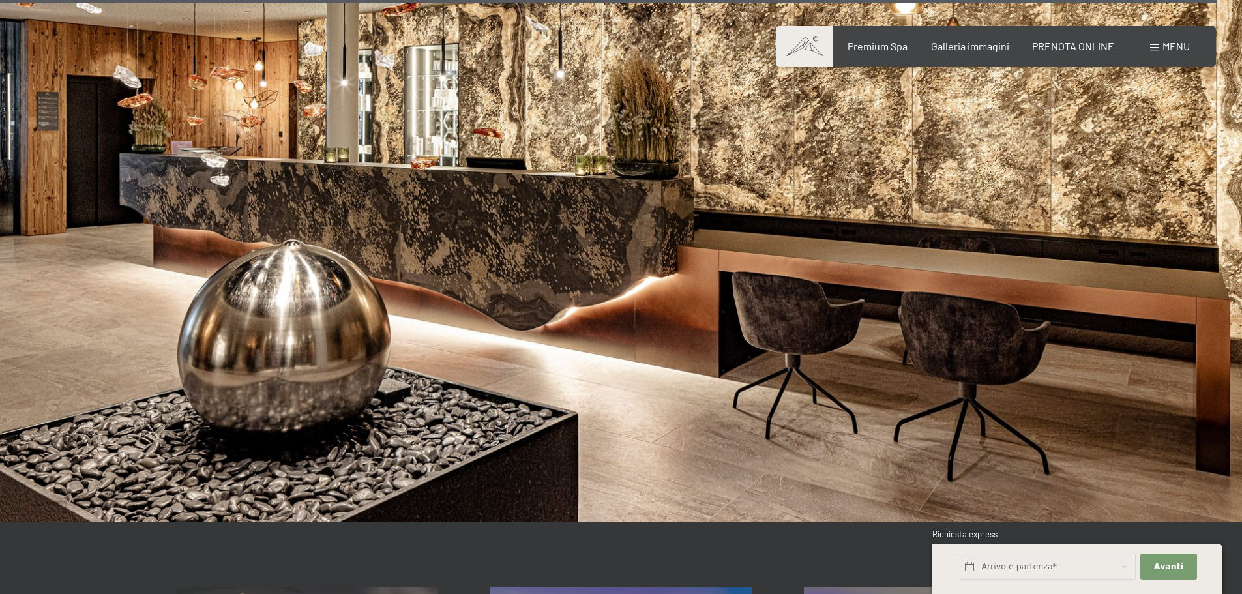
scroll to position [9648, 0]
